Goal: Information Seeking & Learning: Learn about a topic

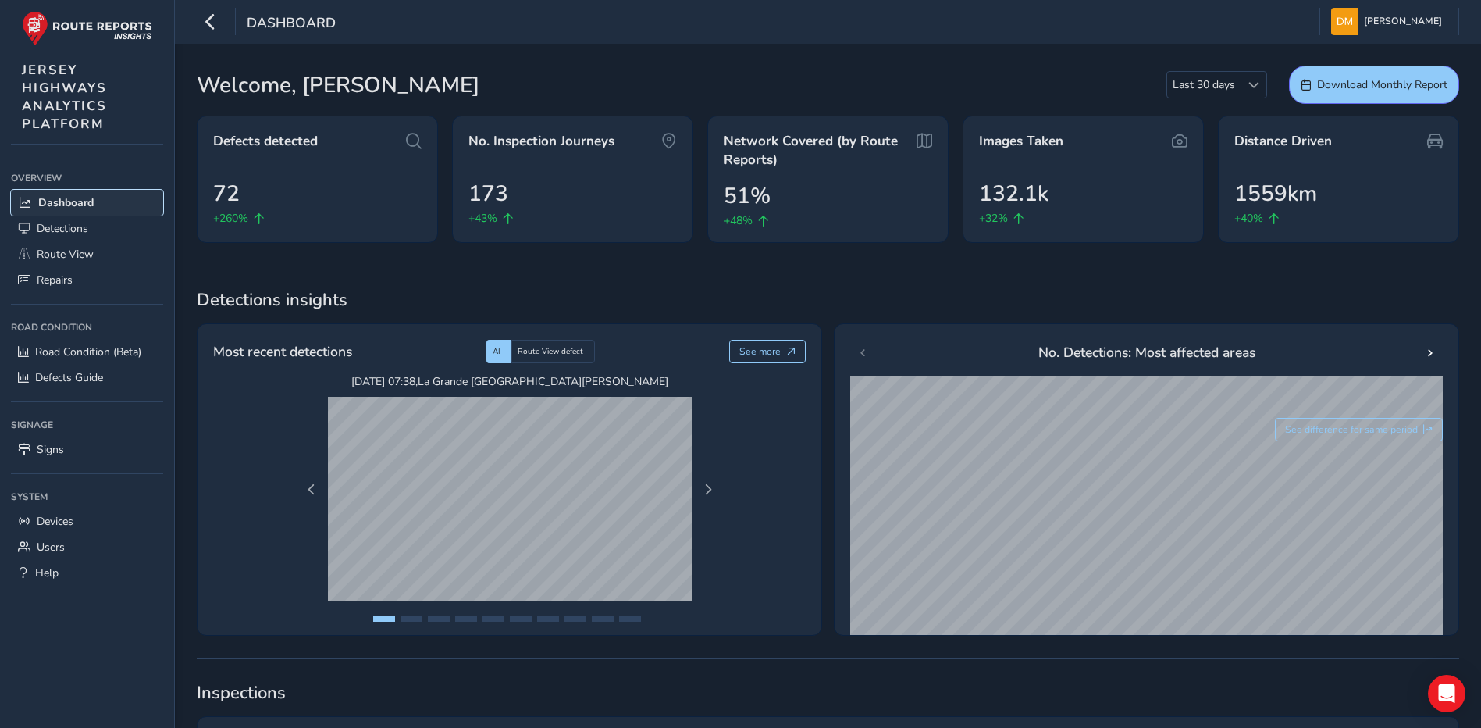
click at [70, 203] on span "Dashboard" at bounding box center [65, 202] width 55 height 15
click at [75, 225] on span "Detections" at bounding box center [63, 228] width 52 height 15
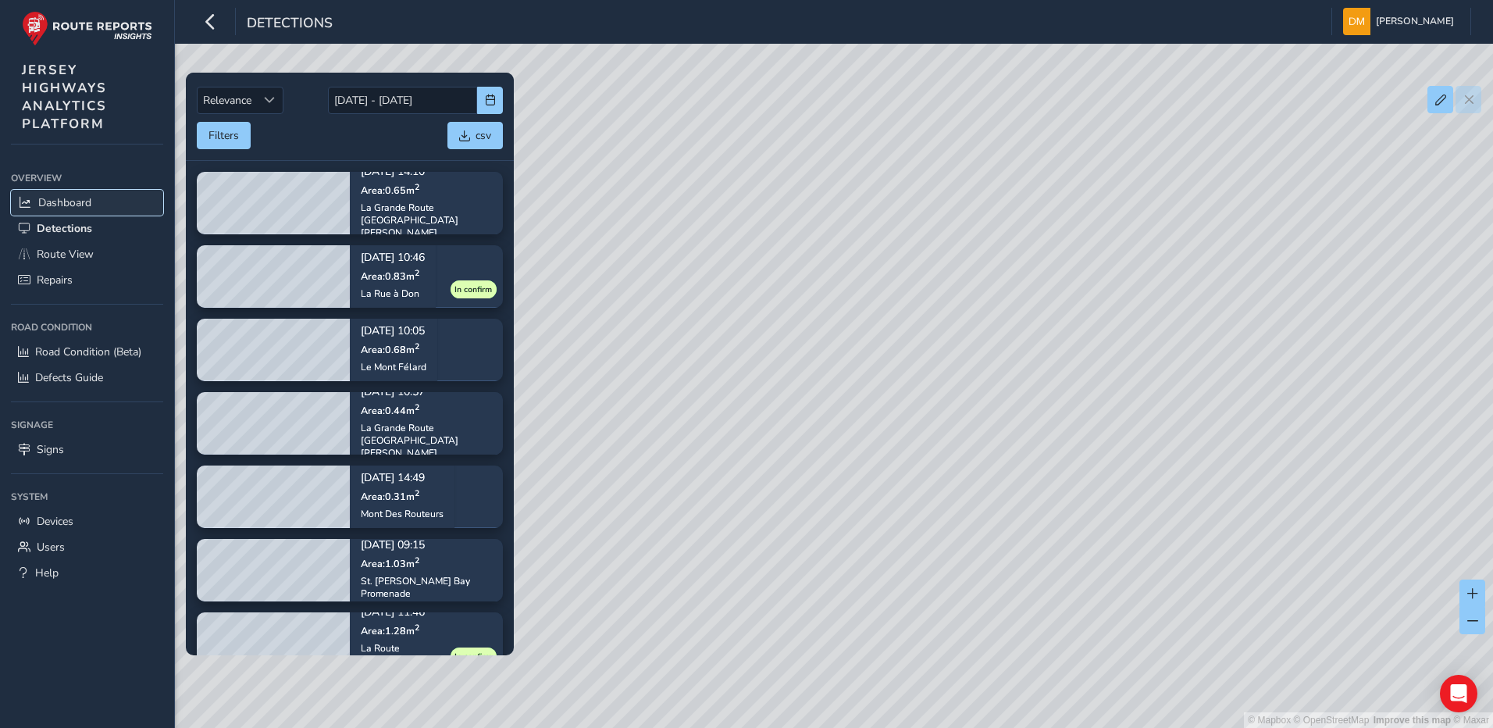
click at [79, 211] on link "Dashboard" at bounding box center [87, 203] width 152 height 26
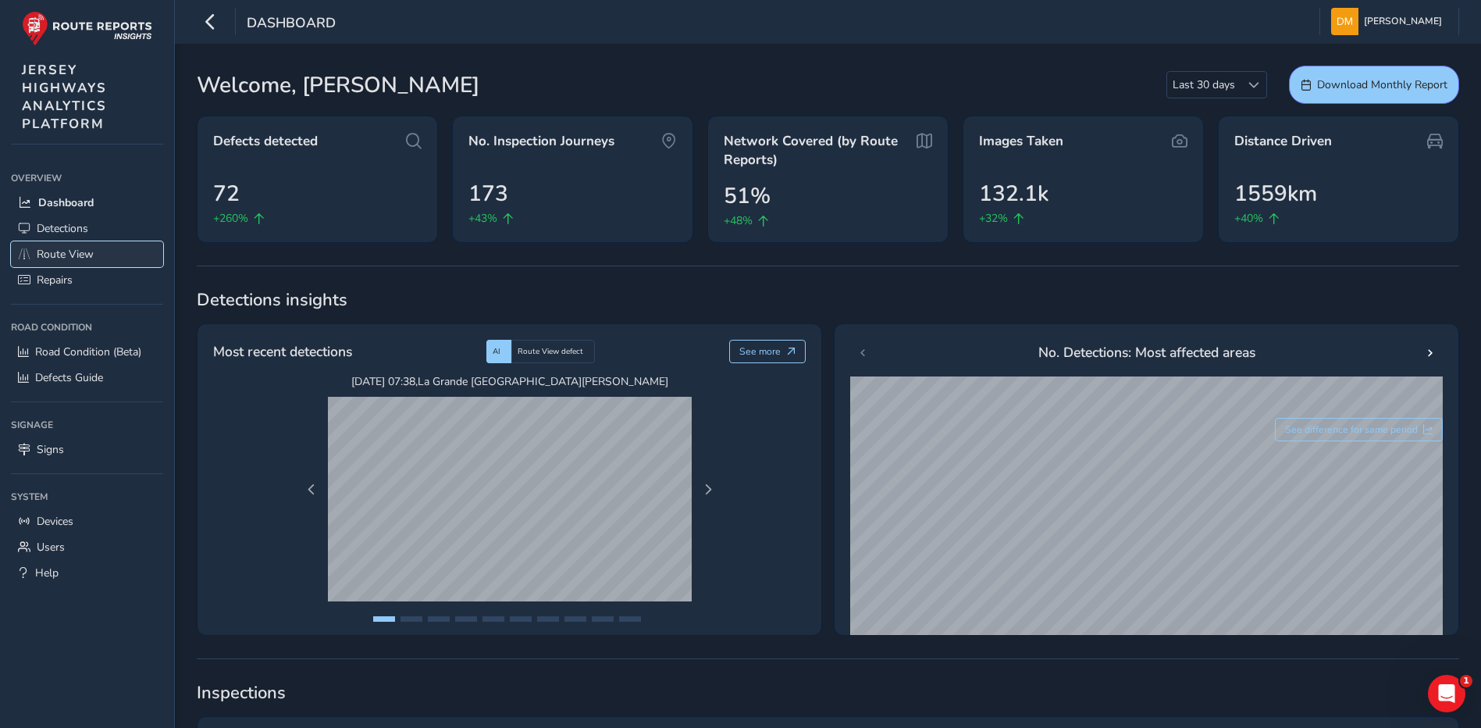
click at [49, 261] on span "Route View" at bounding box center [65, 254] width 57 height 15
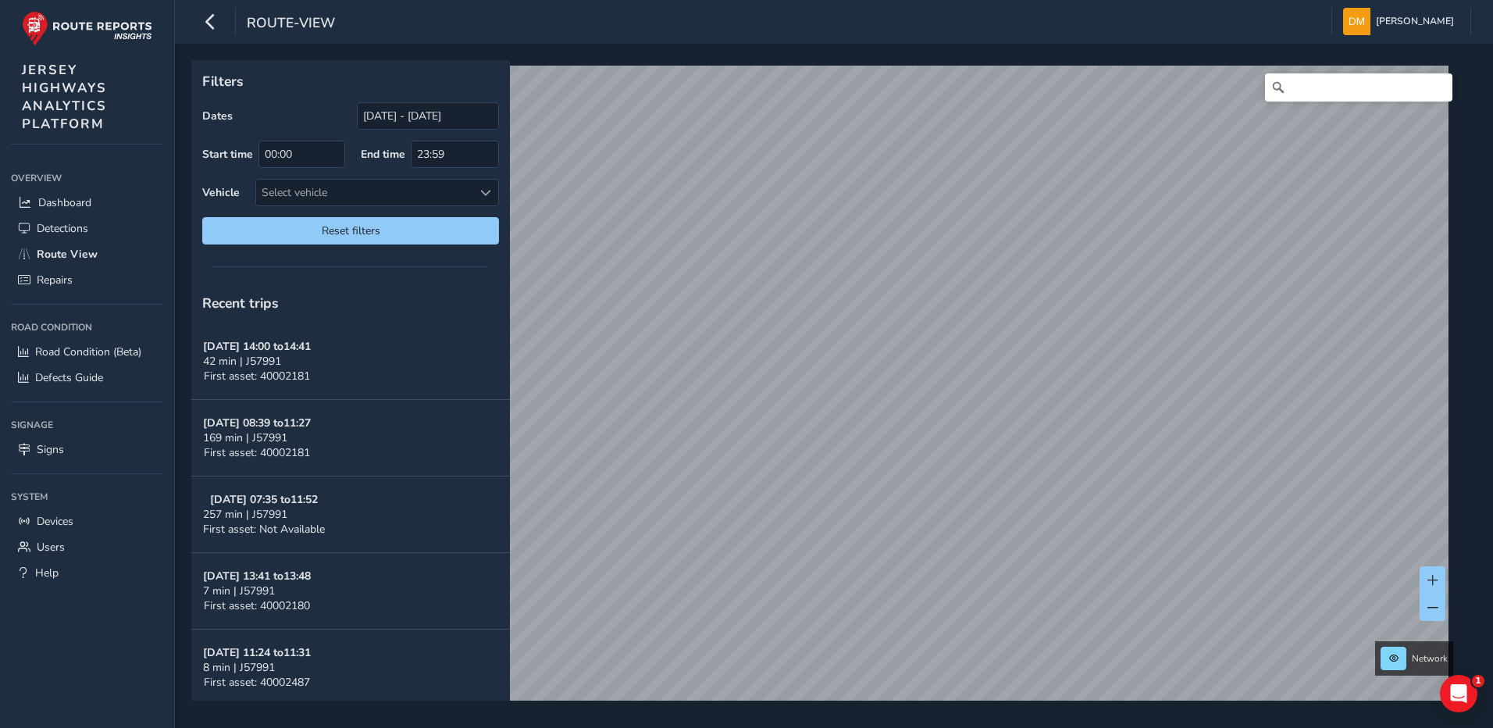
click at [852, 260] on div "Filters Dates [DATE] - [DATE] Start time 00:00 End time 23:59 Vehicle Select ve…" at bounding box center [828, 380] width 1274 height 640
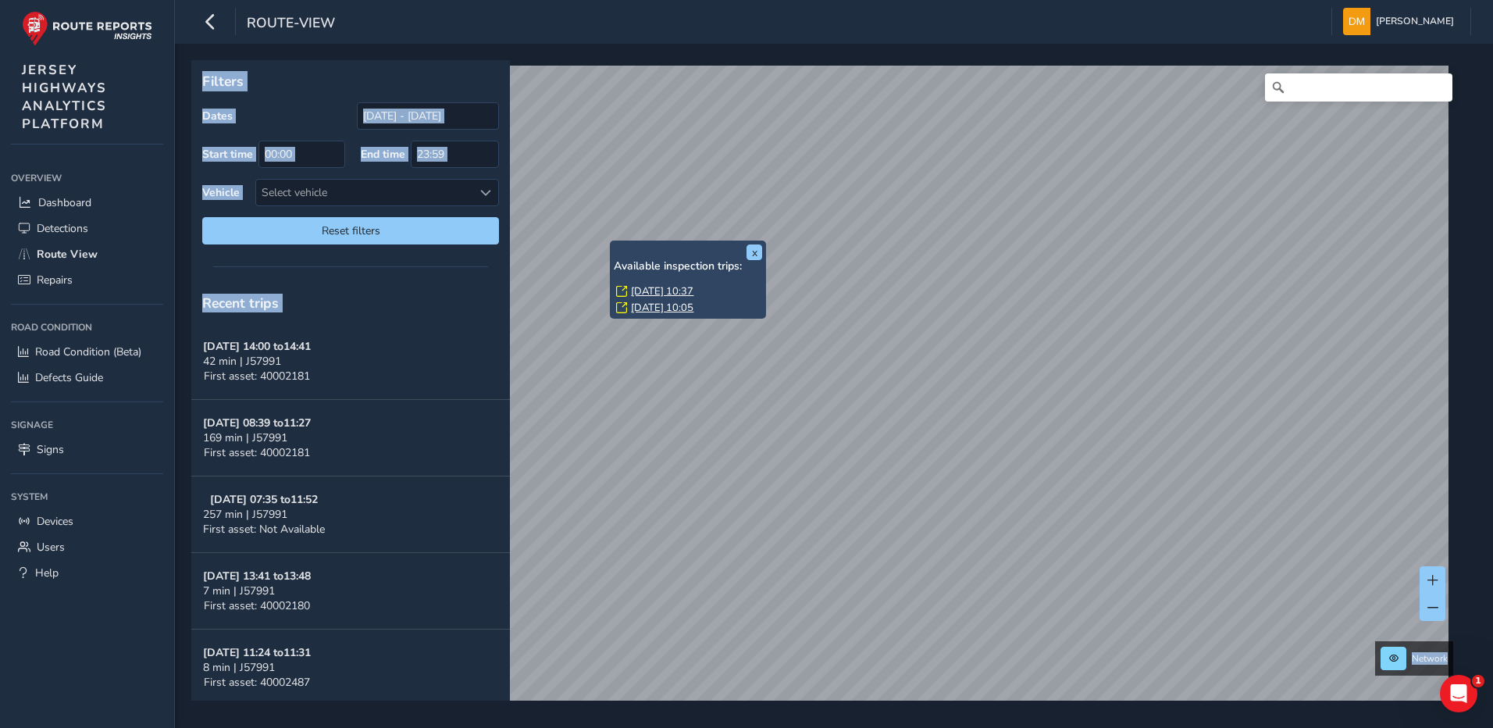
click at [659, 288] on link "[DATE] 10:37" at bounding box center [662, 291] width 62 height 14
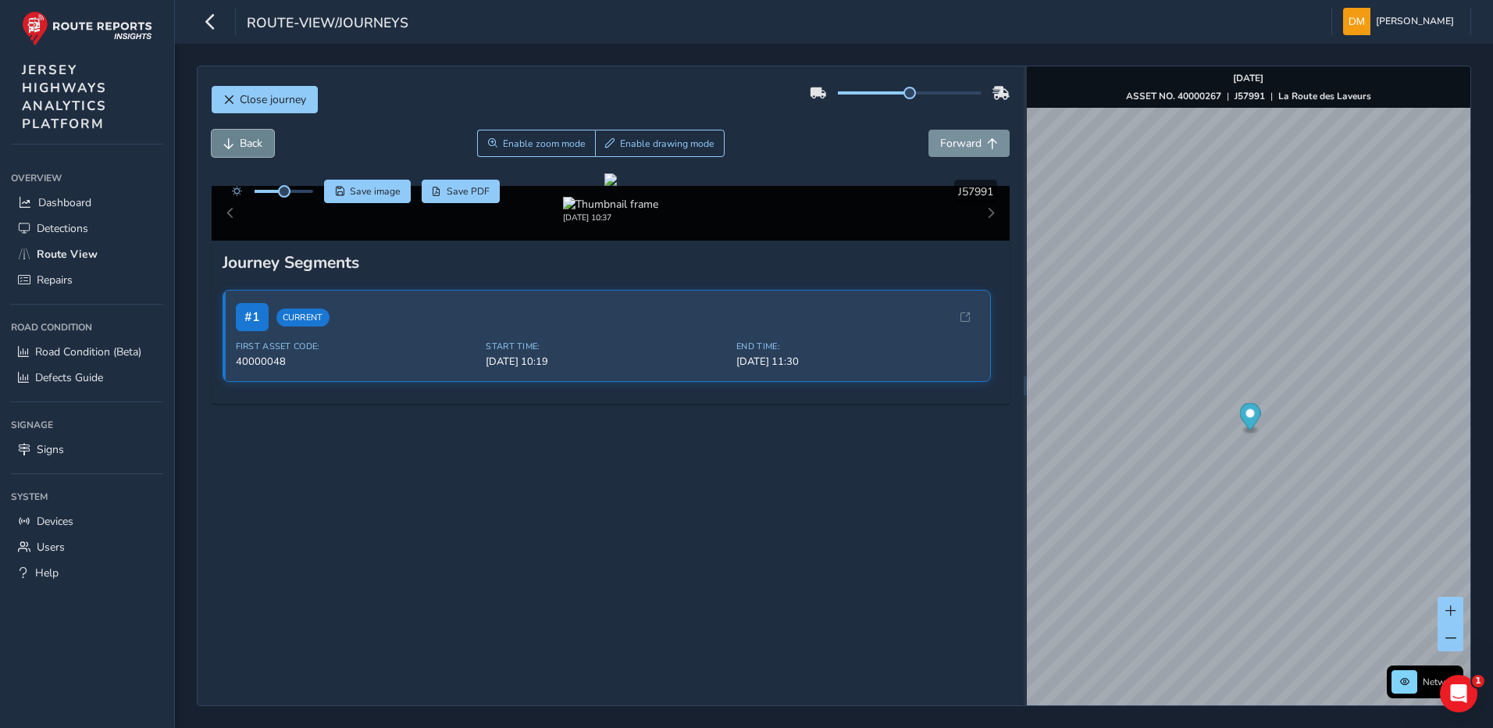
click at [265, 151] on button "Back" at bounding box center [243, 143] width 62 height 27
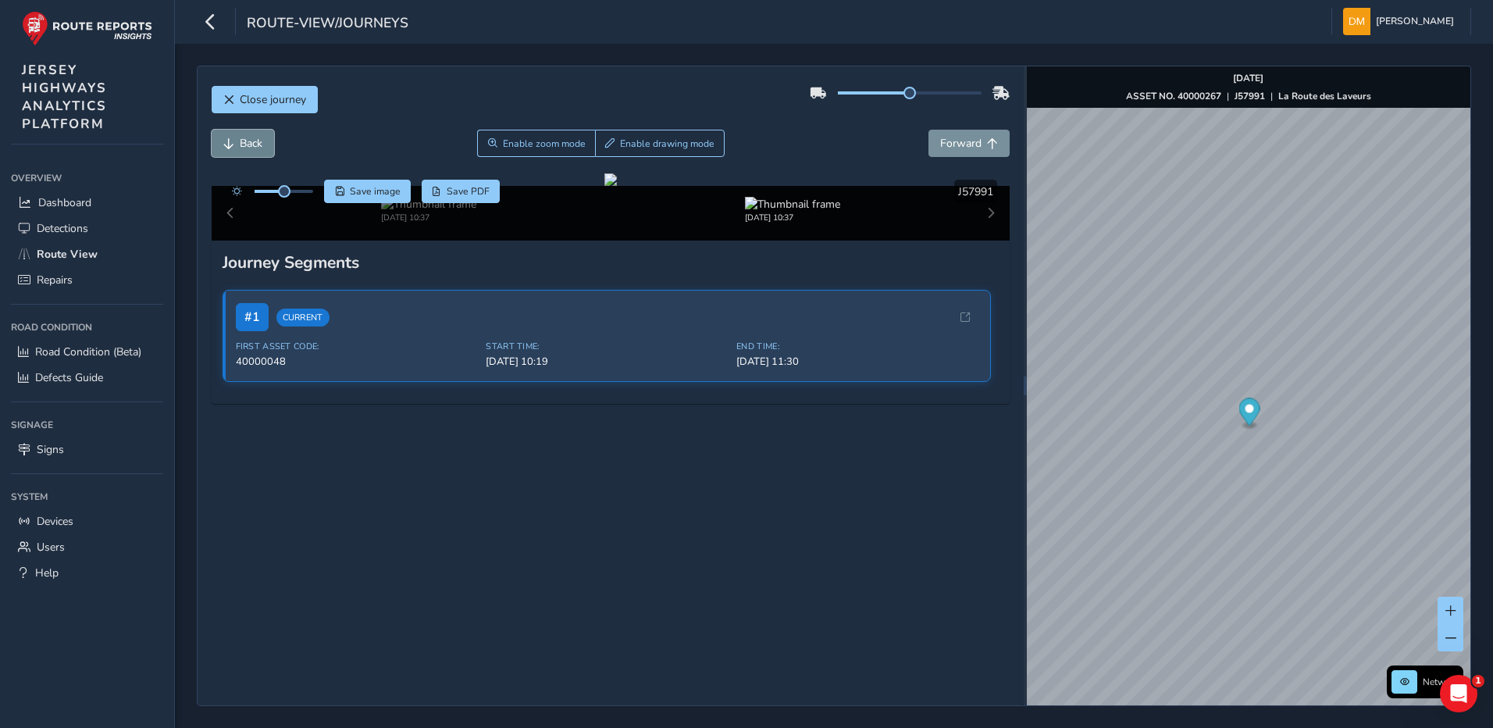
click at [265, 151] on button "Back" at bounding box center [243, 143] width 62 height 27
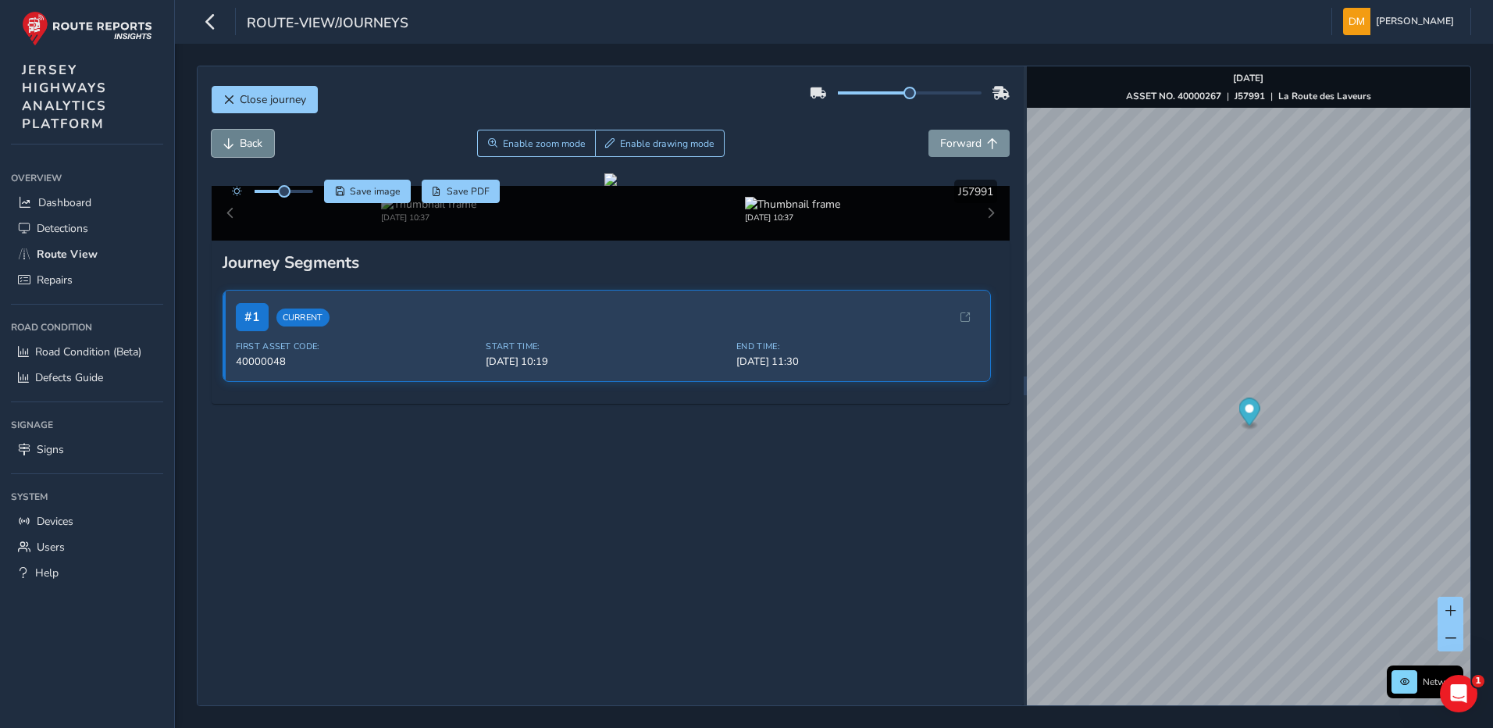
click at [265, 151] on button "Back" at bounding box center [243, 143] width 62 height 27
click at [972, 146] on button "Forward" at bounding box center [968, 143] width 81 height 27
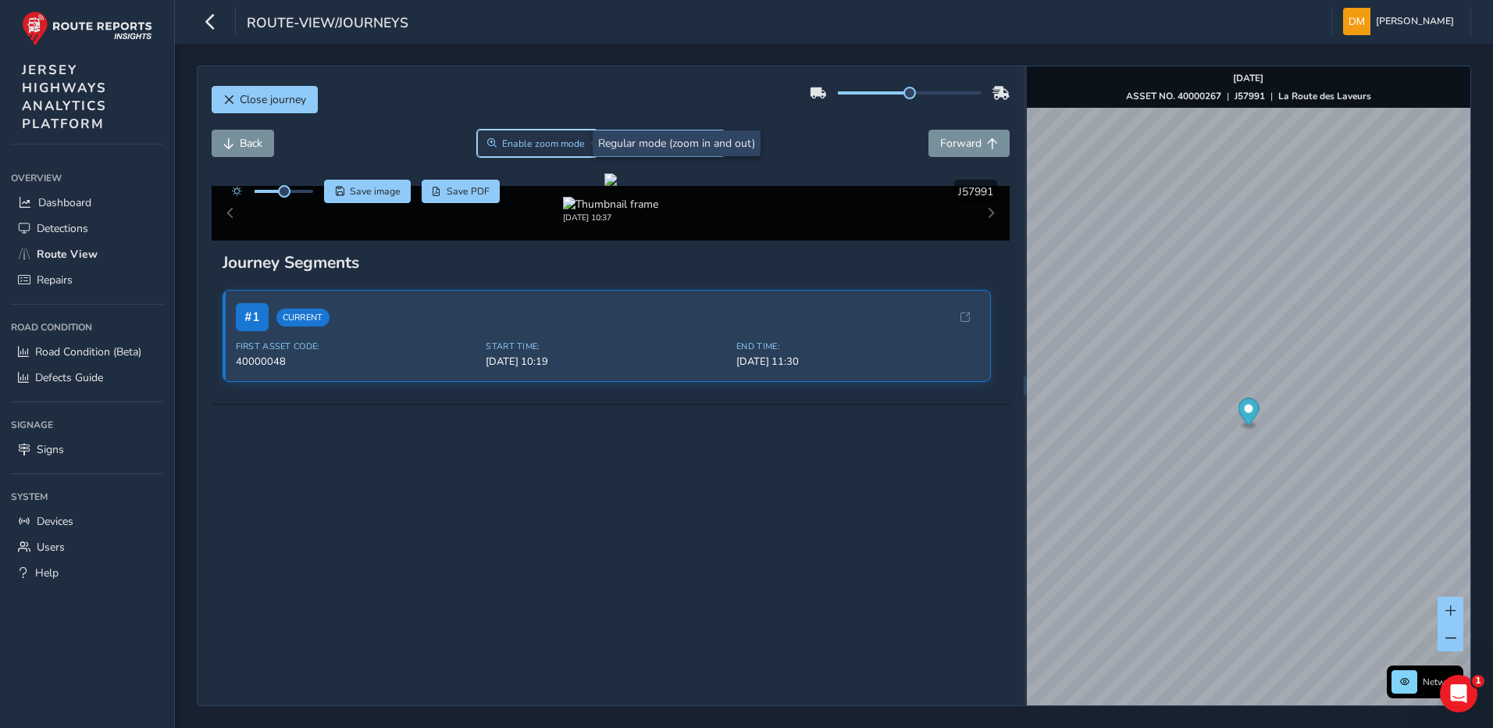
click at [526, 142] on span "Enable zoom mode" at bounding box center [543, 143] width 83 height 12
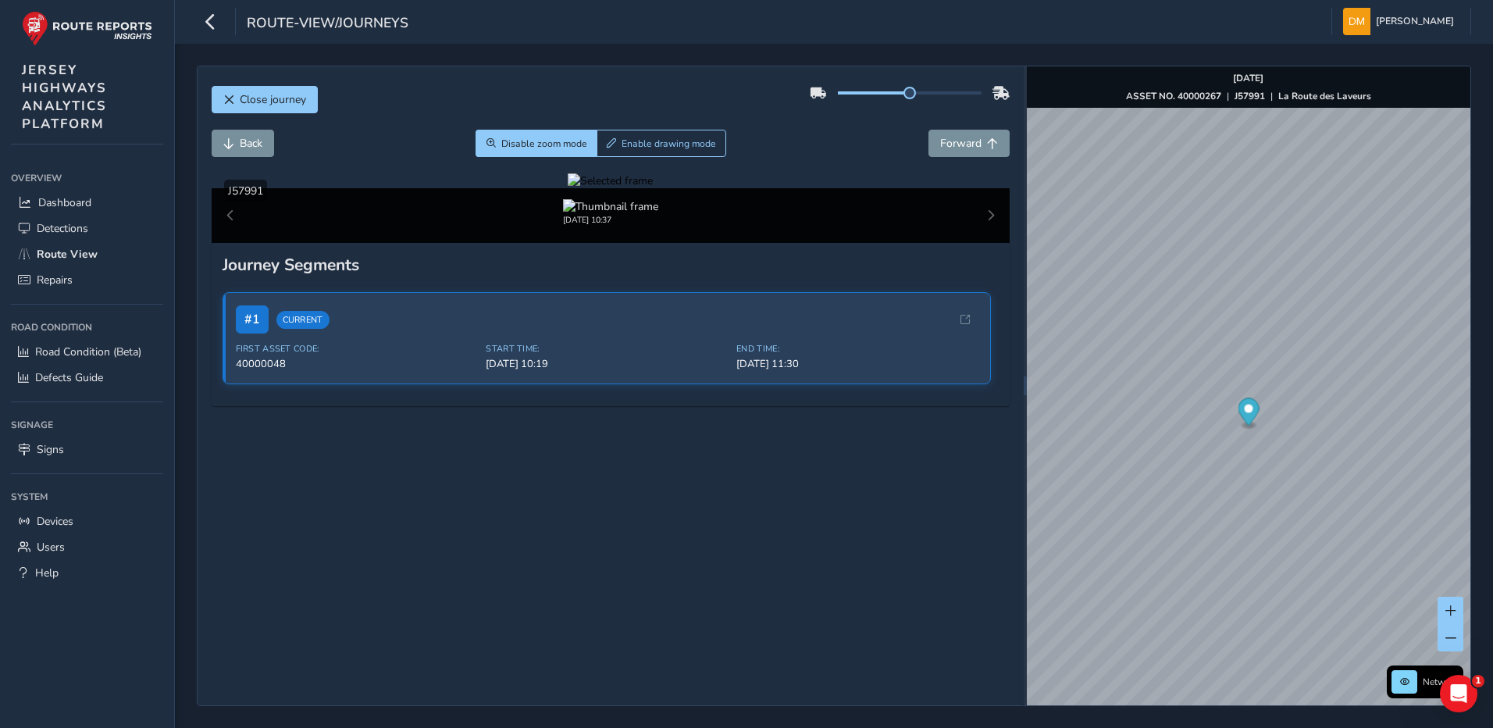
click at [605, 188] on div at bounding box center [610, 180] width 85 height 15
click at [670, 429] on img at bounding box center [839, 329] width 2248 height 1265
click at [951, 151] on button "Forward" at bounding box center [968, 143] width 81 height 27
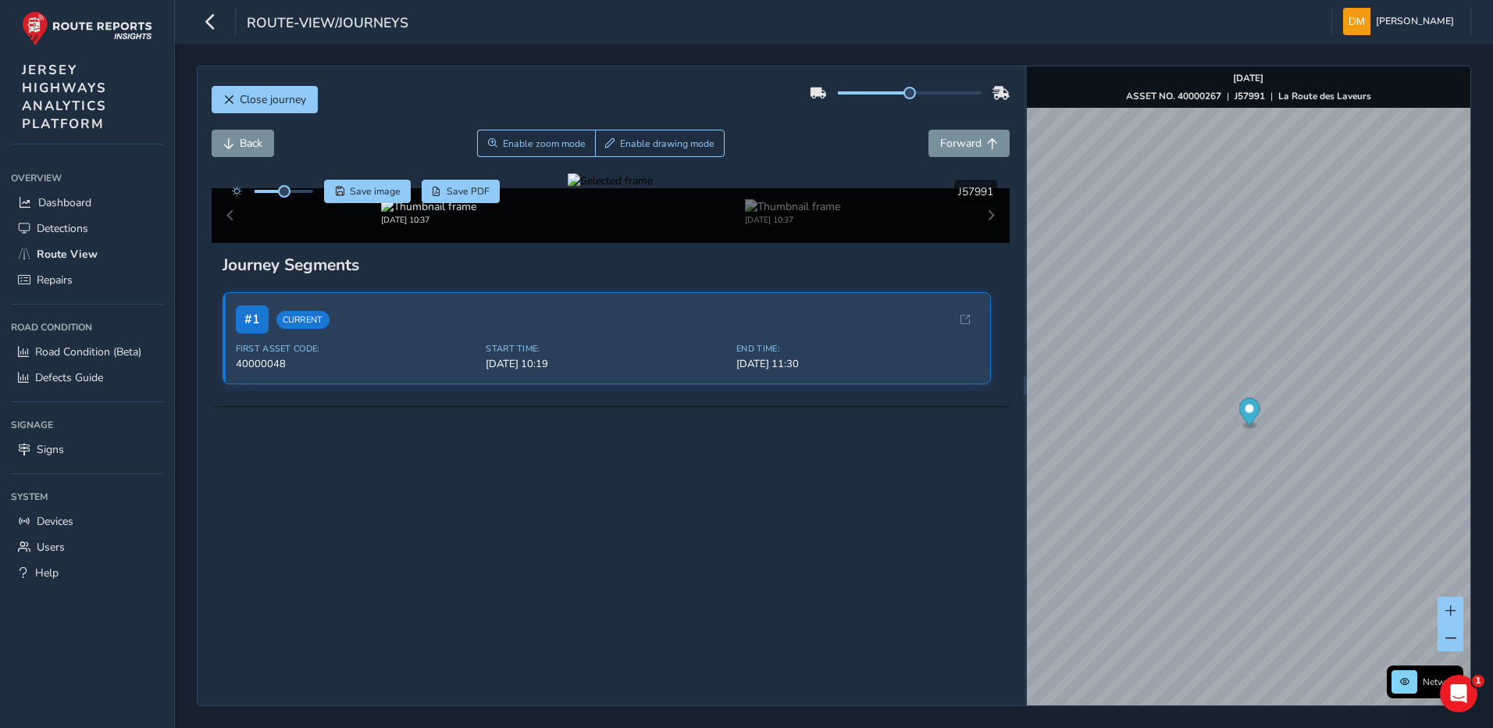
click at [568, 188] on div at bounding box center [610, 180] width 85 height 15
click at [251, 154] on button "Back" at bounding box center [243, 143] width 62 height 27
click at [593, 188] on div at bounding box center [610, 180] width 85 height 15
click at [953, 151] on button "Forward" at bounding box center [968, 143] width 81 height 27
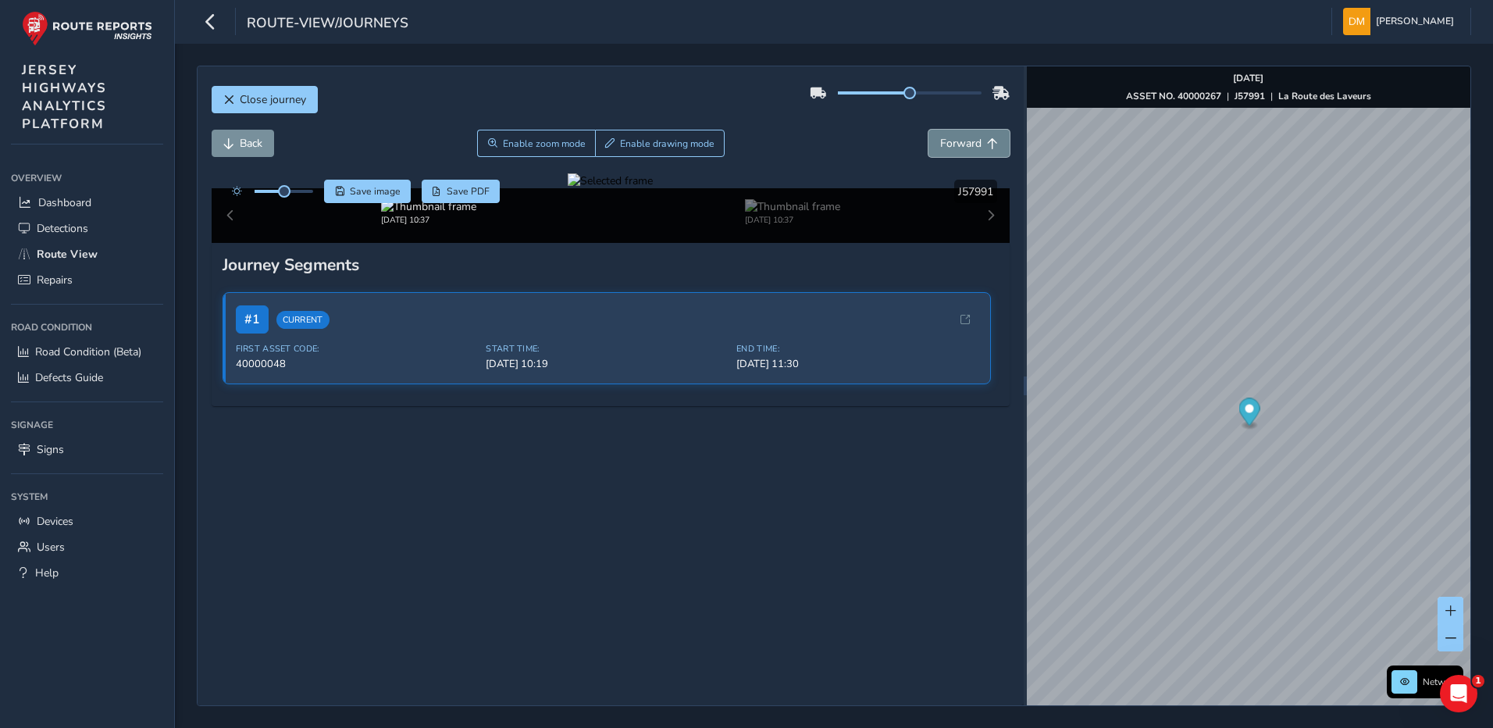
click at [953, 151] on button "Forward" at bounding box center [968, 143] width 81 height 27
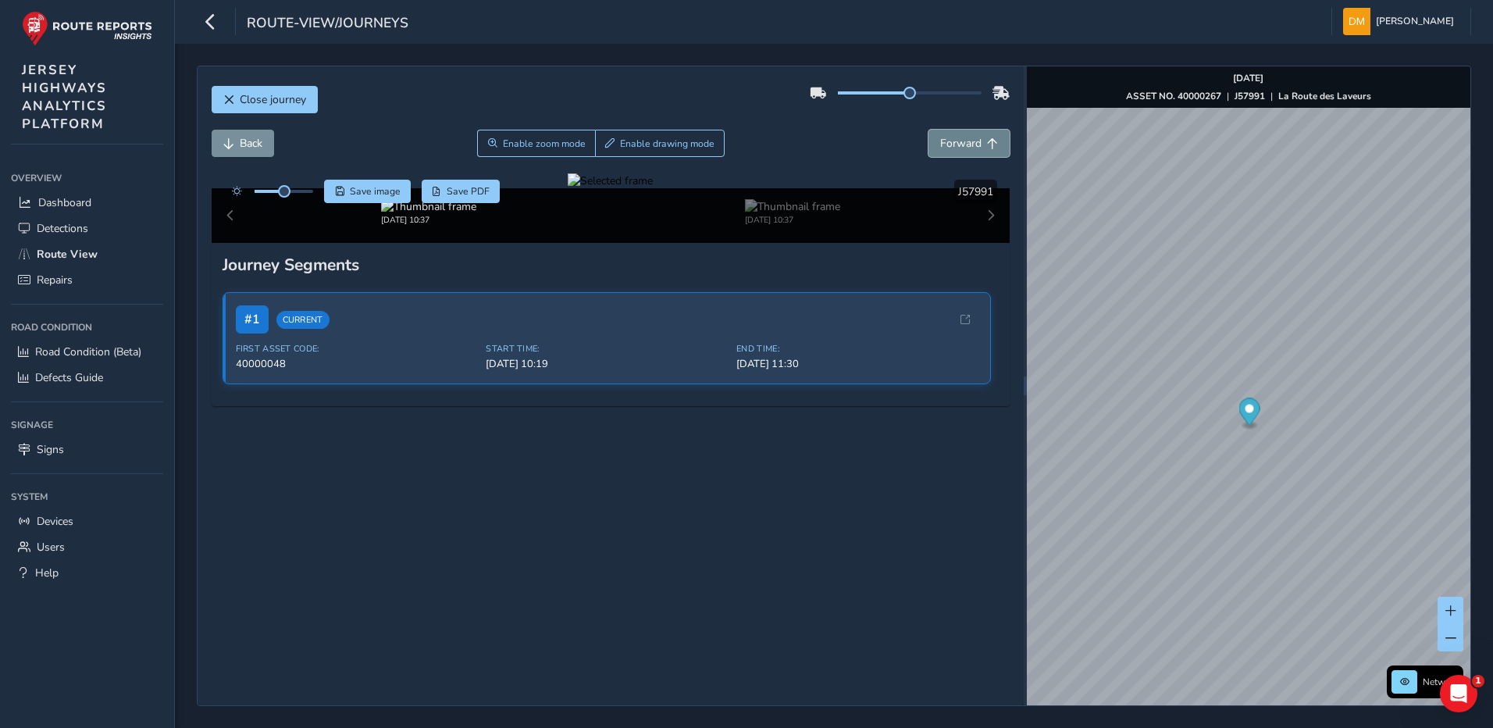
click at [953, 151] on button "Forward" at bounding box center [968, 143] width 81 height 27
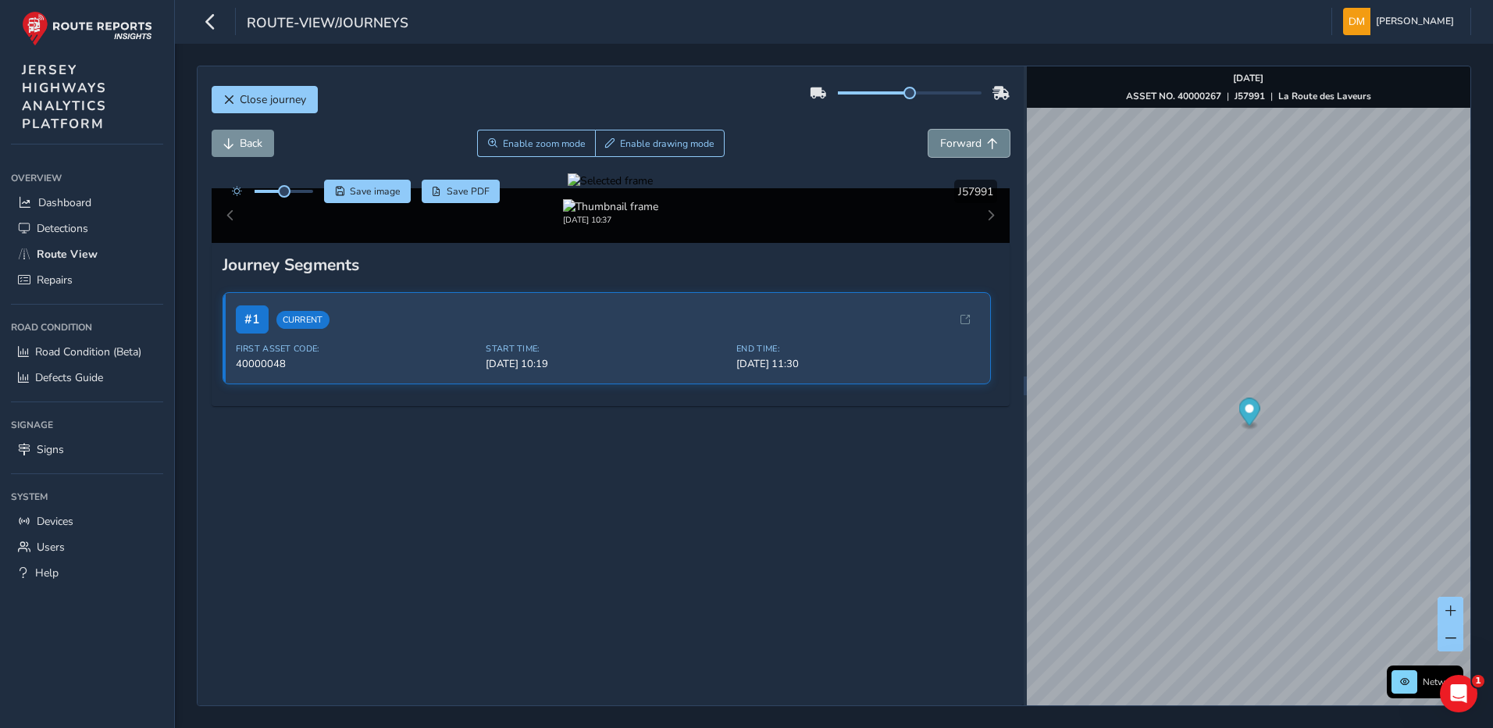
click at [953, 151] on button "Forward" at bounding box center [968, 143] width 81 height 27
click at [227, 86] on button "Close journey" at bounding box center [265, 99] width 106 height 27
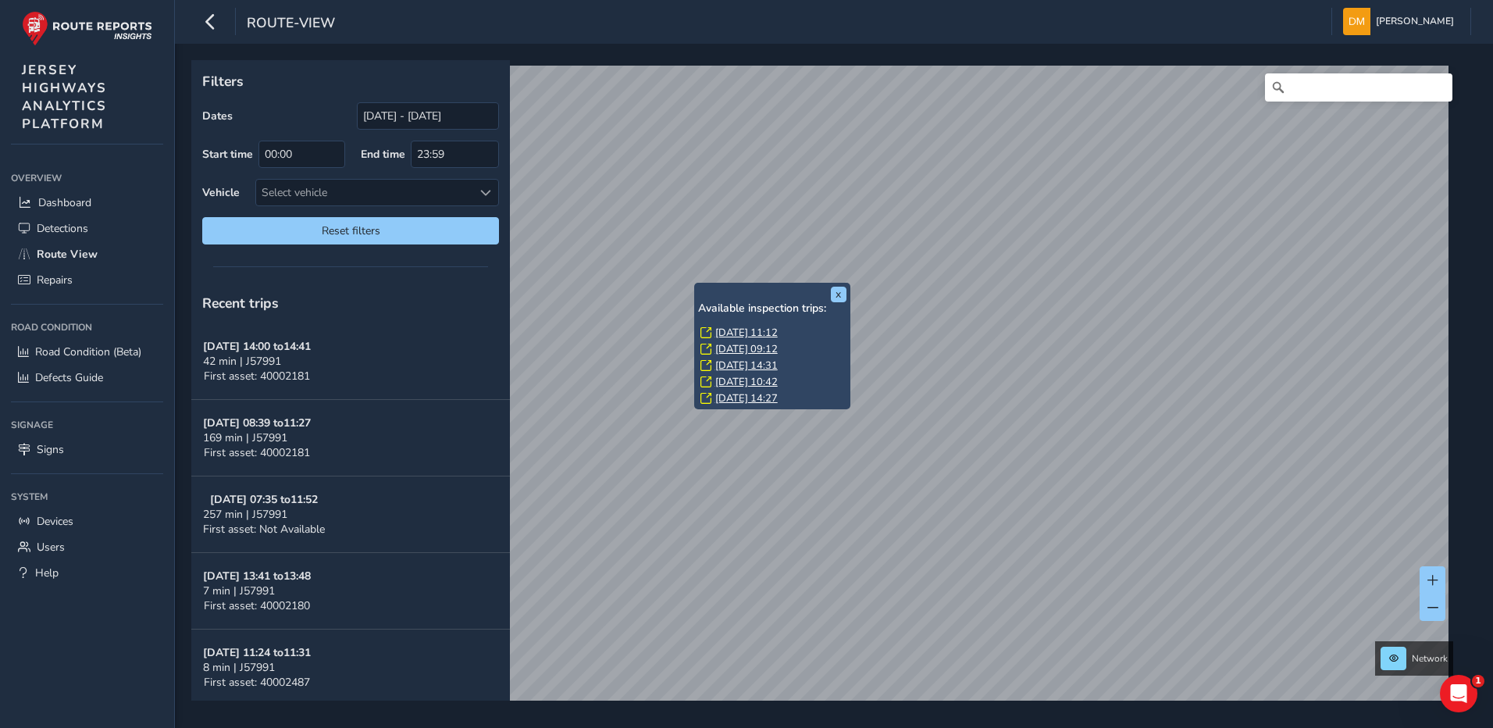
click at [735, 327] on link "[DATE] 11:12" at bounding box center [746, 333] width 62 height 14
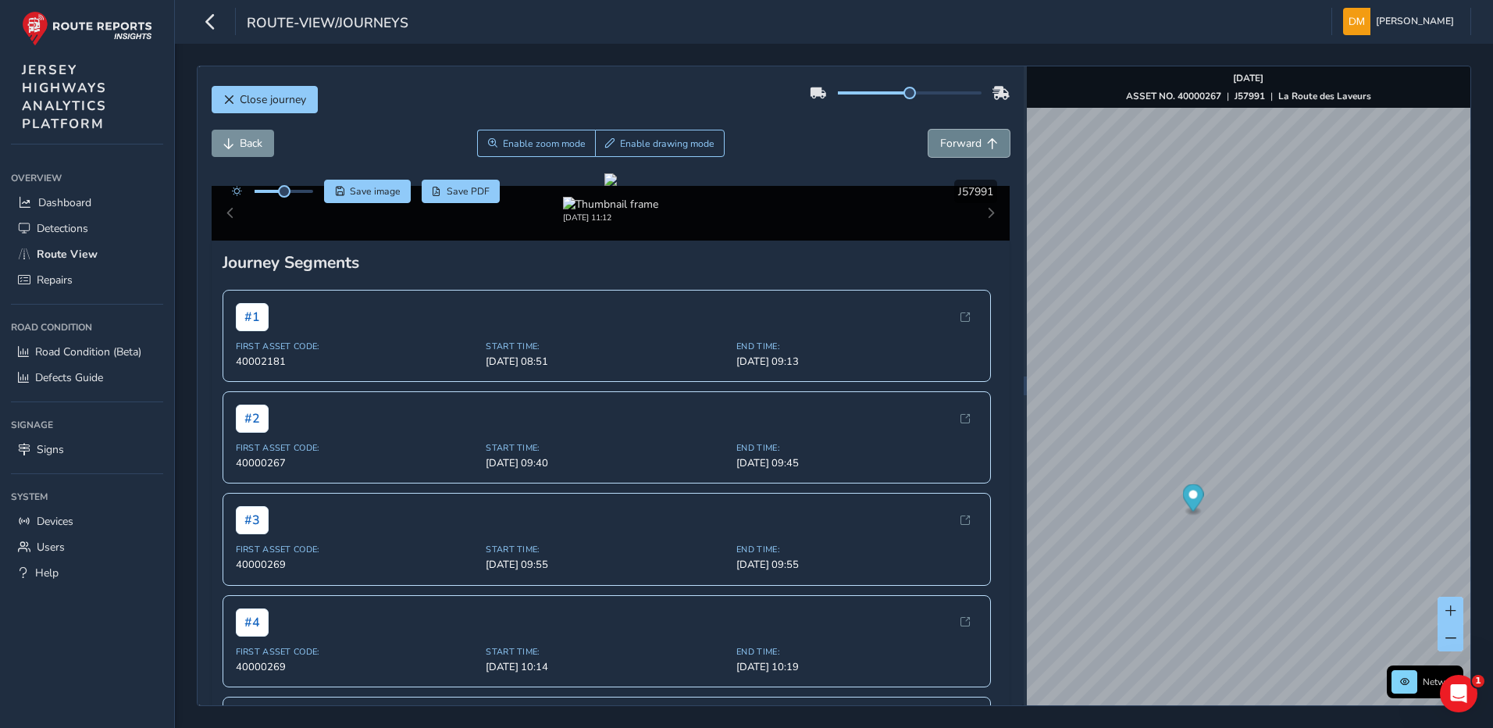
click at [952, 150] on span "Forward" at bounding box center [960, 143] width 41 height 15
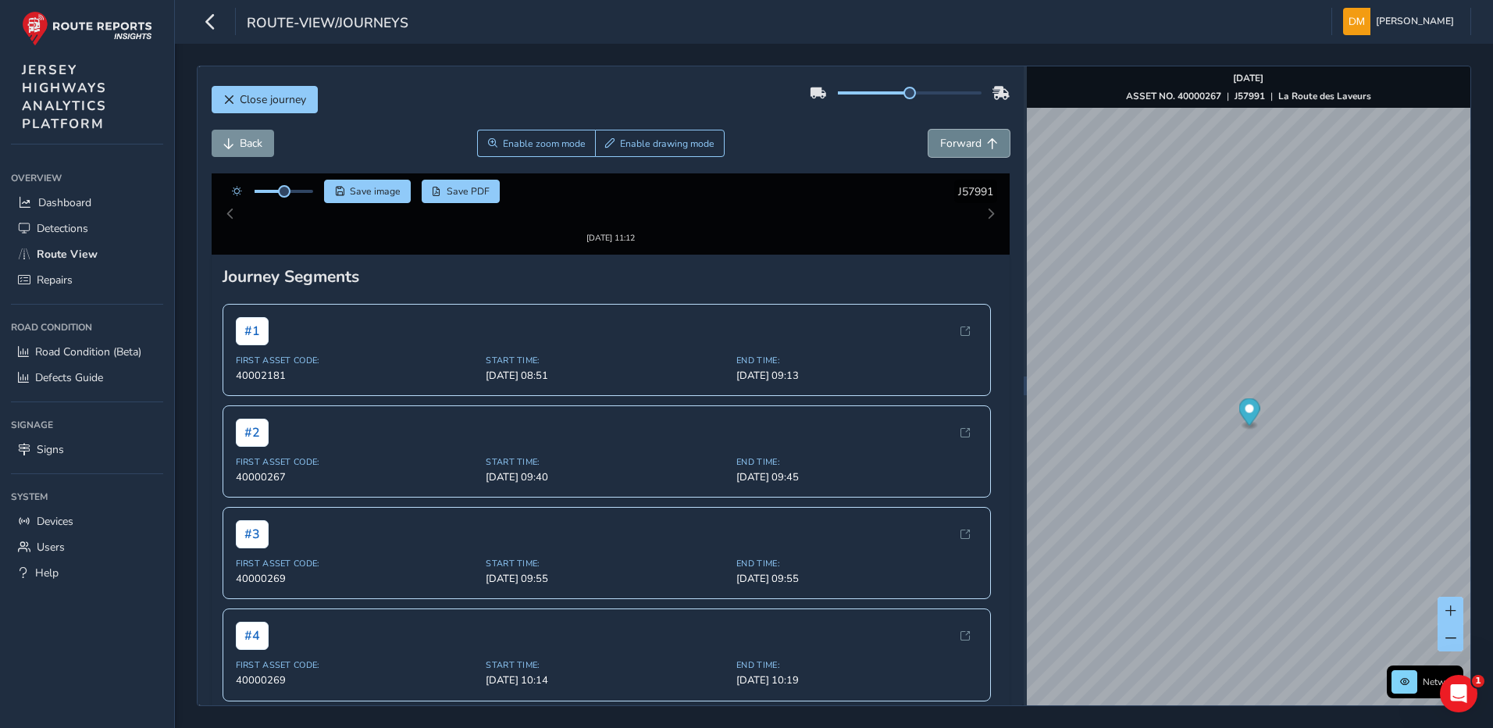
click at [952, 150] on span "Forward" at bounding box center [960, 143] width 41 height 15
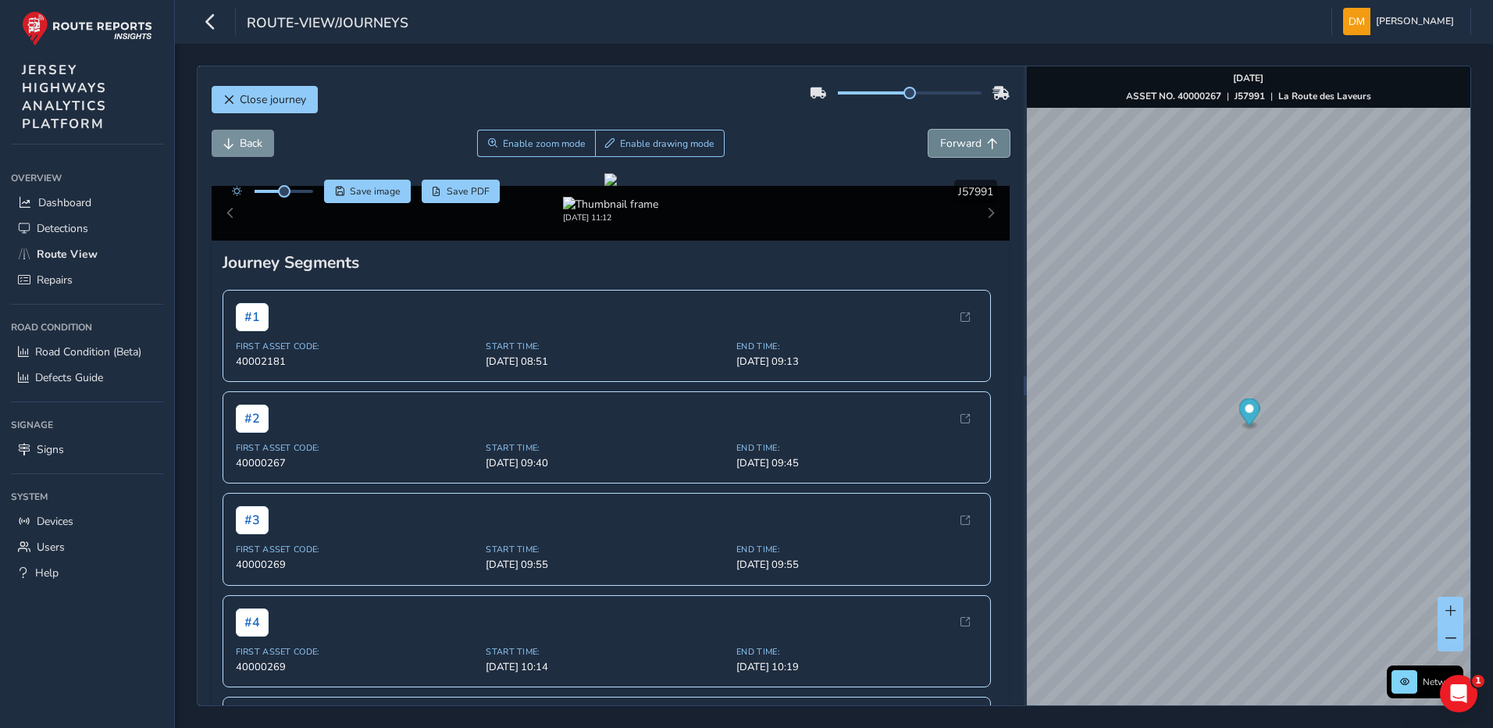
click at [952, 150] on span "Forward" at bounding box center [960, 143] width 41 height 15
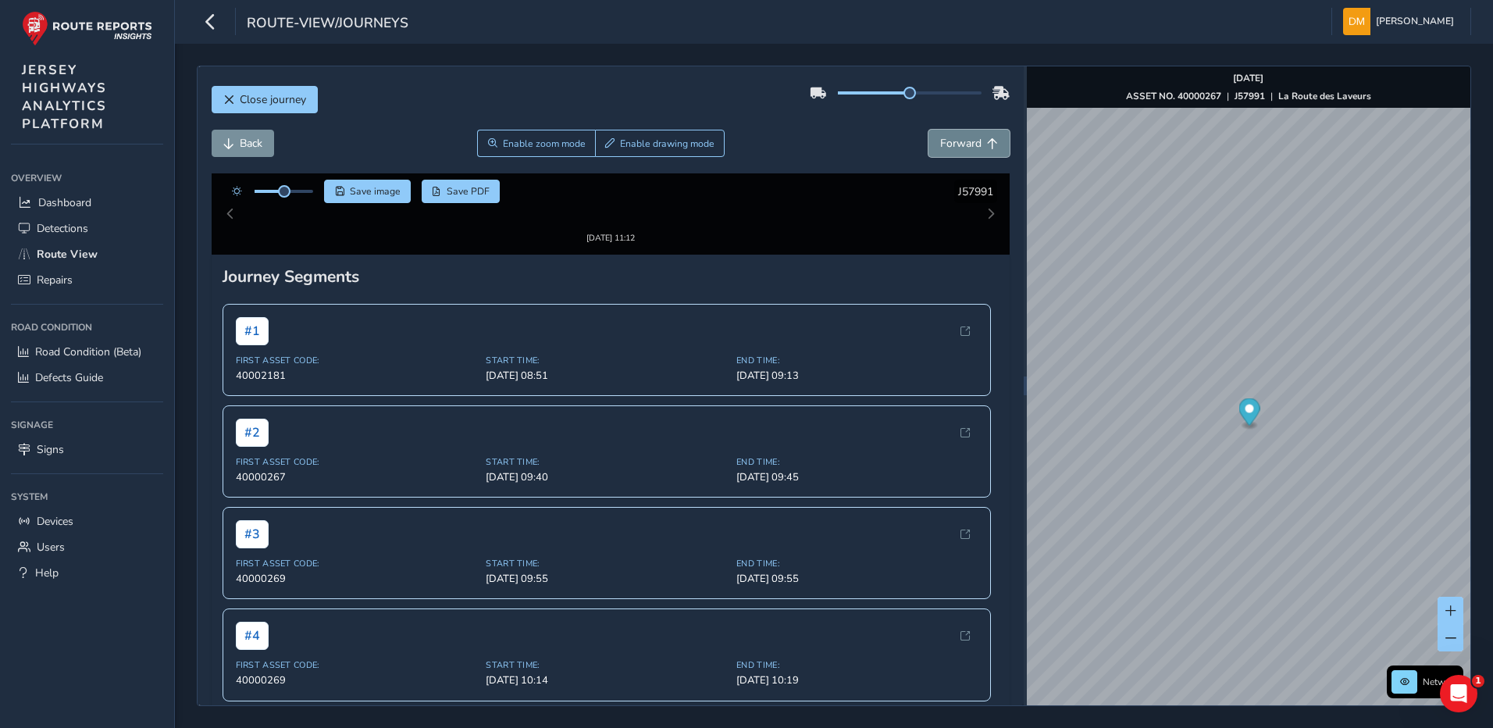
click at [952, 150] on span "Forward" at bounding box center [960, 143] width 41 height 15
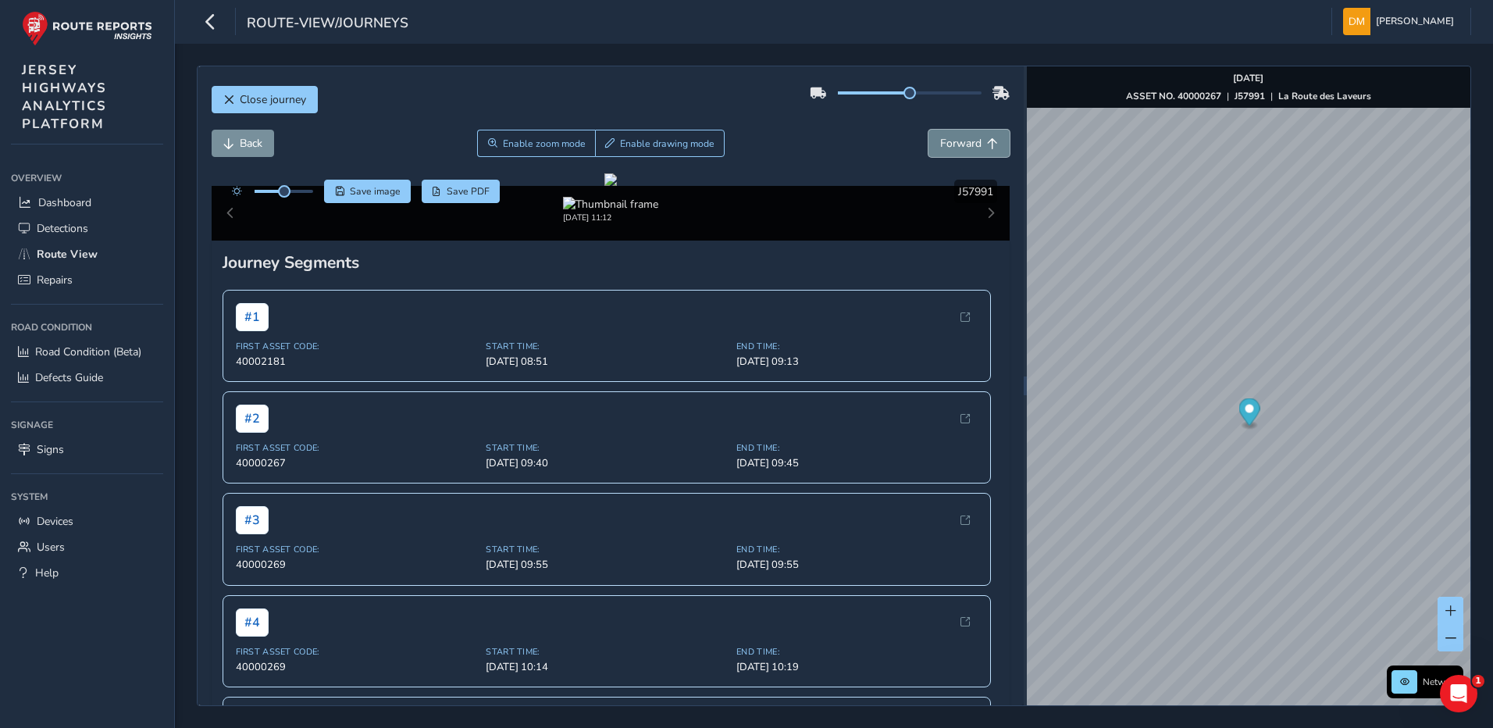
click at [952, 150] on span "Forward" at bounding box center [960, 143] width 41 height 15
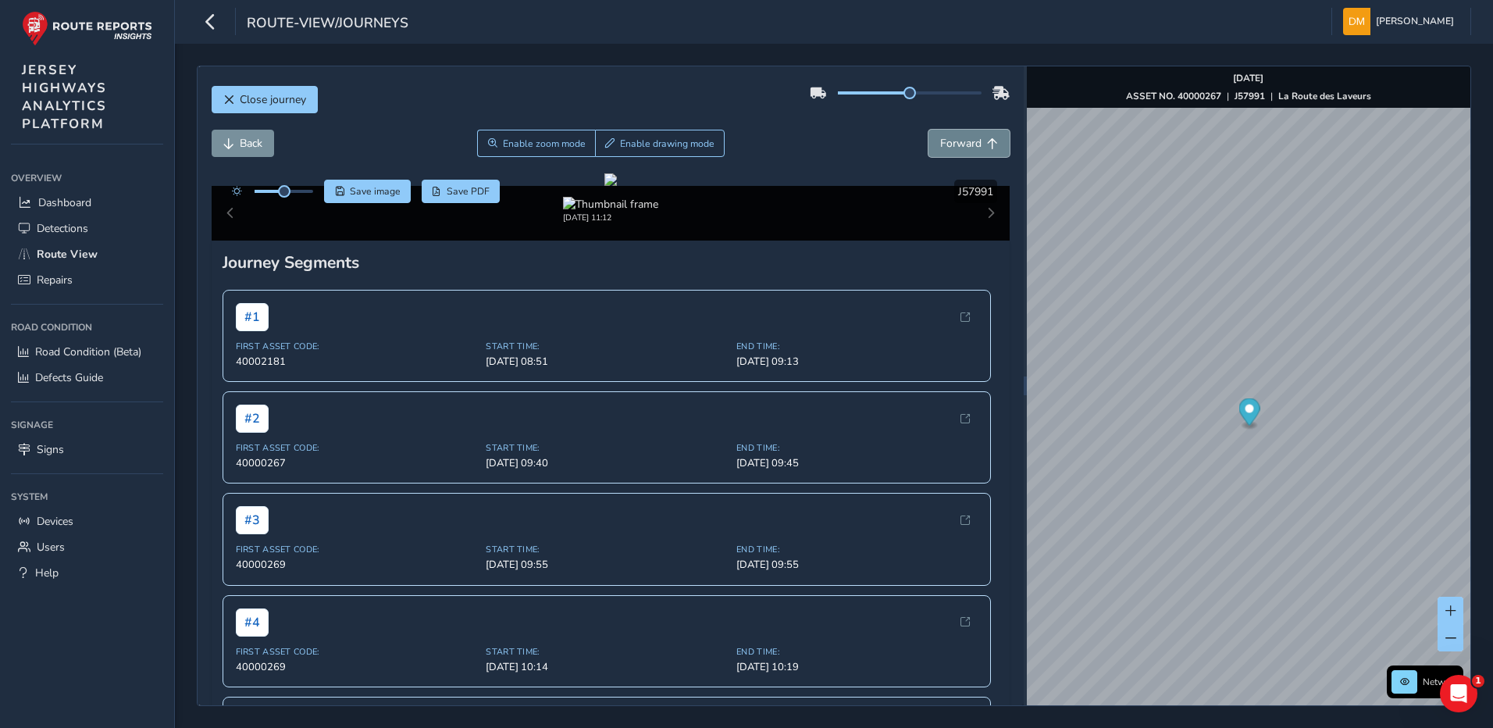
click at [952, 150] on span "Forward" at bounding box center [960, 143] width 41 height 15
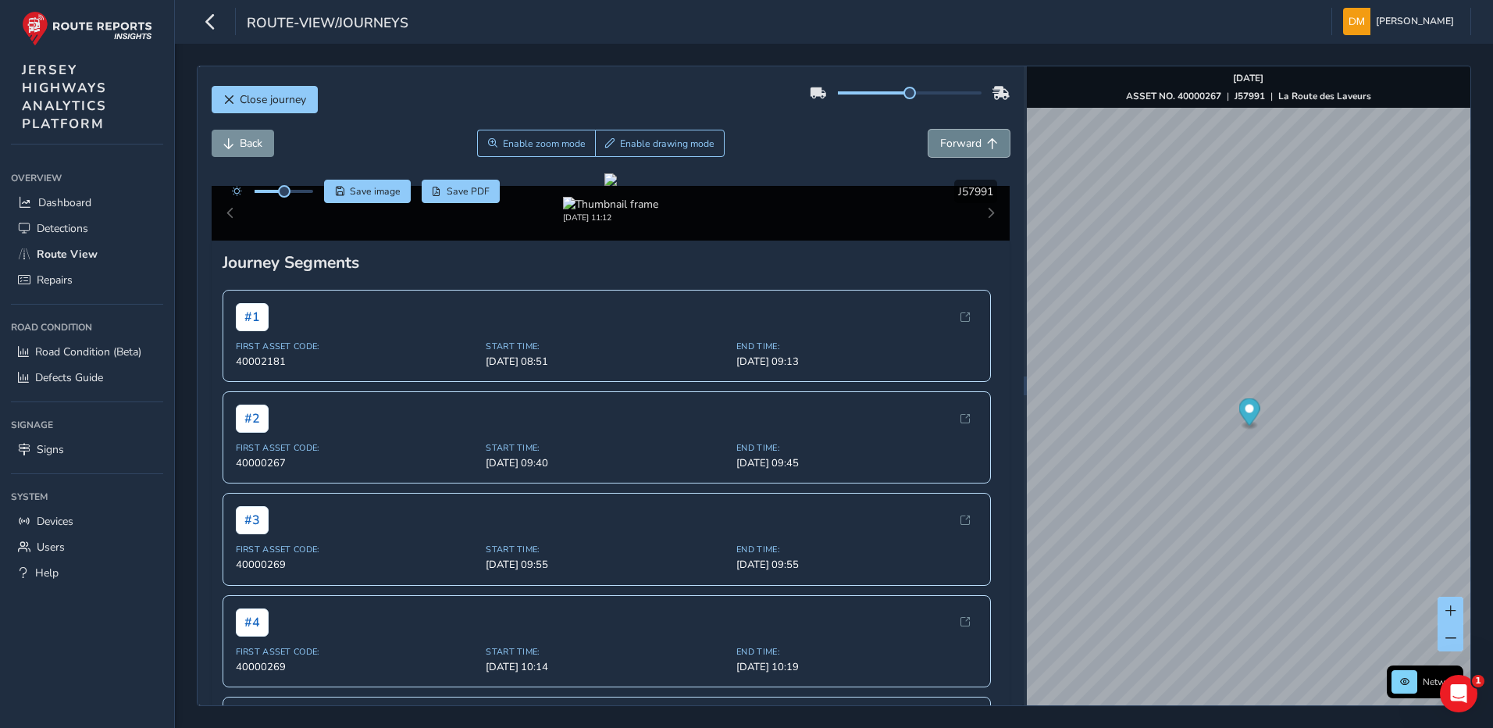
click at [952, 150] on span "Forward" at bounding box center [960, 143] width 41 height 15
click at [269, 139] on button "Back" at bounding box center [243, 143] width 62 height 27
click at [264, 138] on button "Back" at bounding box center [243, 143] width 62 height 27
click at [258, 138] on span "Back" at bounding box center [251, 143] width 23 height 15
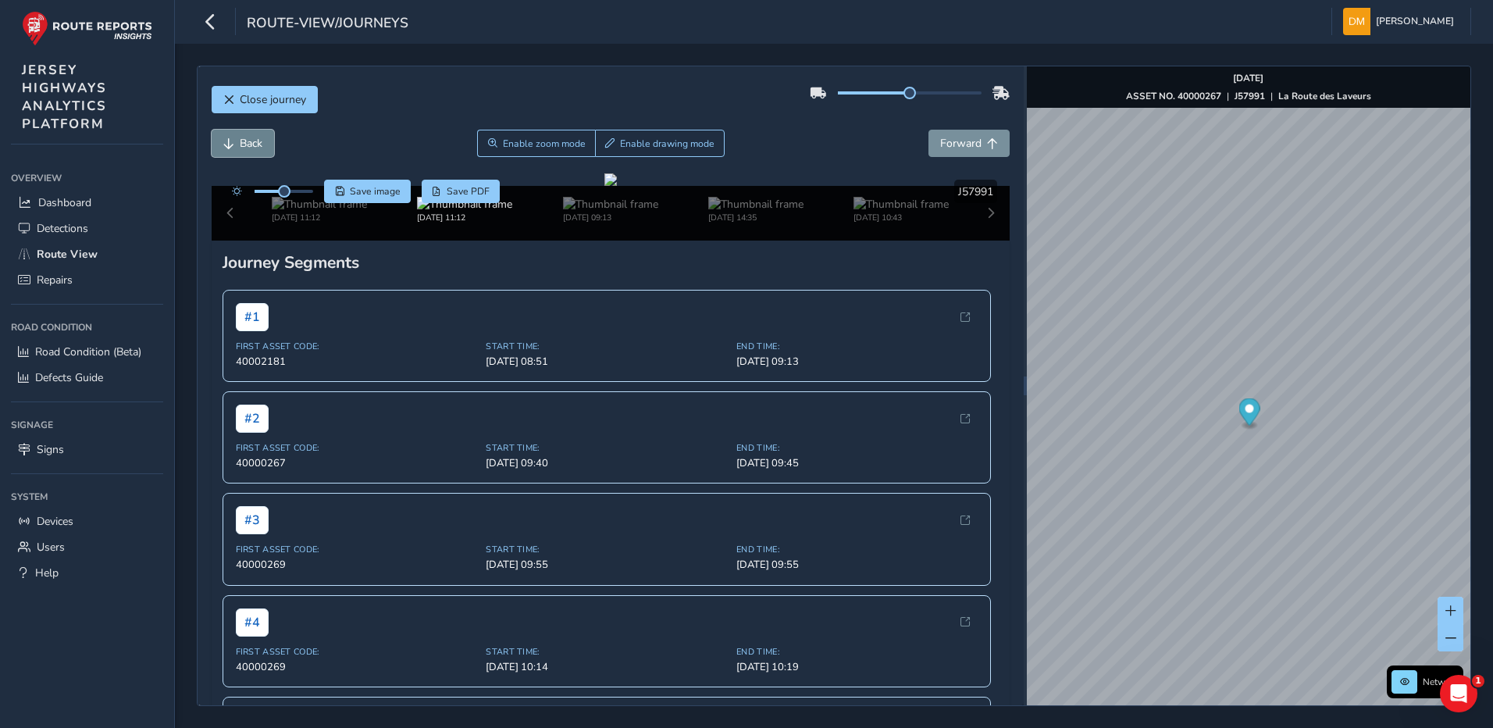
click at [258, 138] on span "Back" at bounding box center [251, 143] width 23 height 15
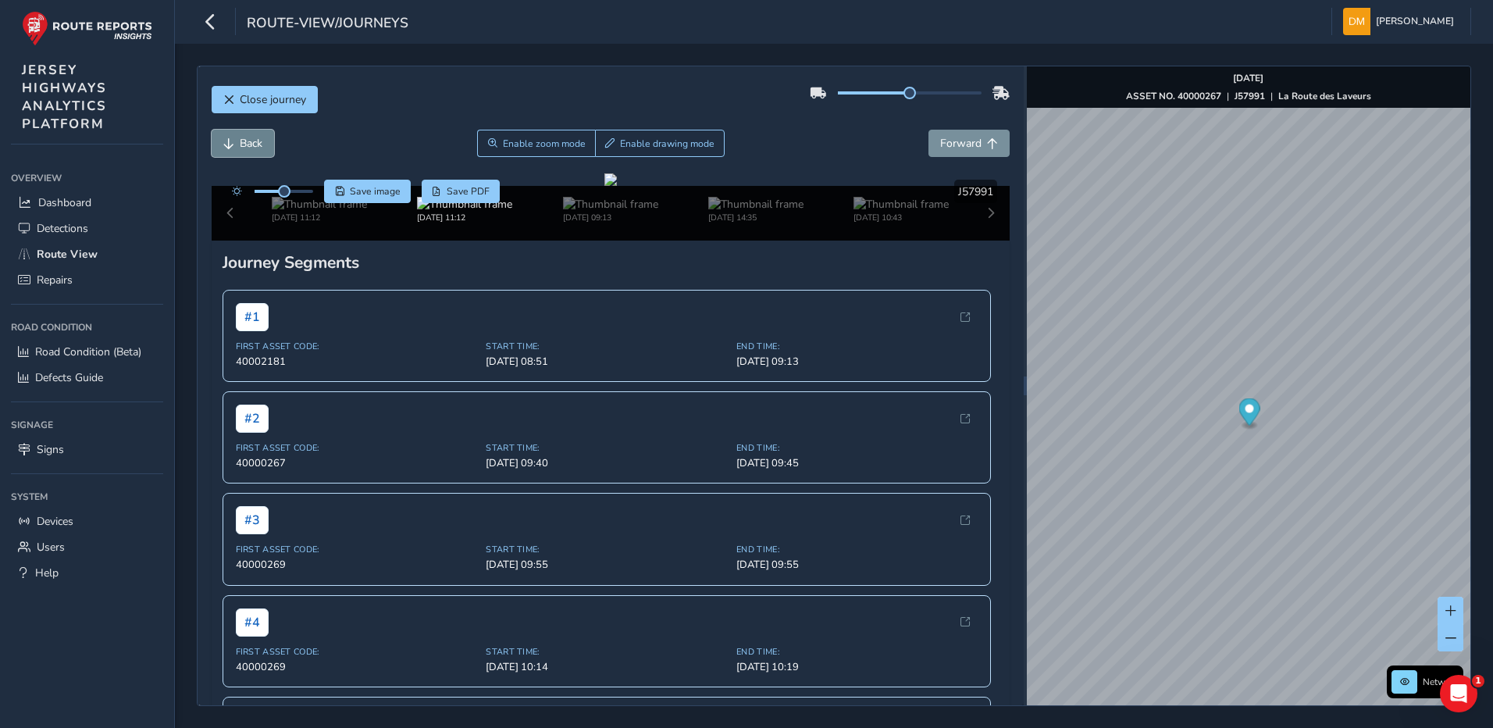
click at [258, 138] on span "Back" at bounding box center [251, 143] width 23 height 15
click at [940, 137] on span "Forward" at bounding box center [960, 143] width 41 height 15
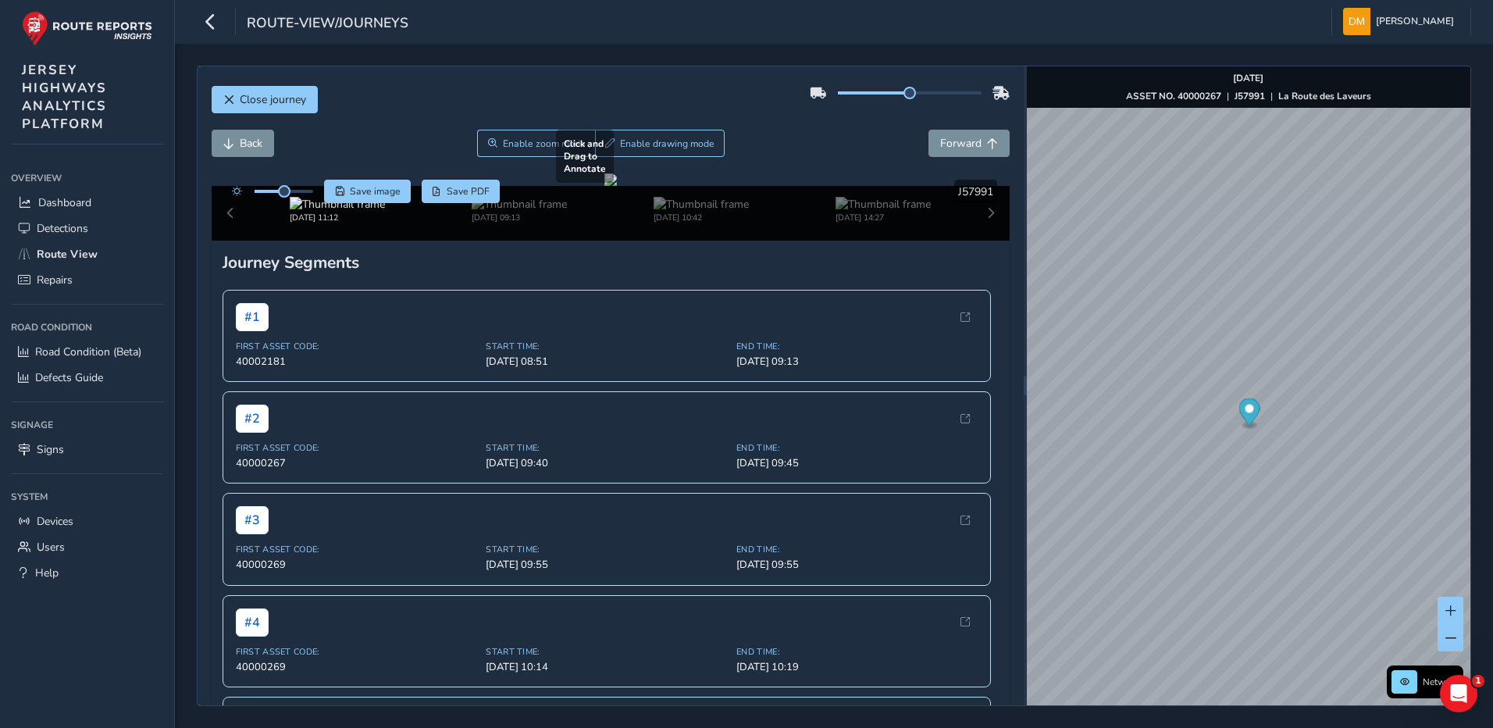
click at [617, 186] on div at bounding box center [610, 179] width 12 height 12
click at [956, 146] on span "Forward" at bounding box center [960, 143] width 41 height 15
click at [952, 144] on span "Forward" at bounding box center [960, 143] width 41 height 15
click at [952, 142] on span "Forward" at bounding box center [960, 143] width 41 height 15
click at [952, 141] on span "Forward" at bounding box center [960, 143] width 41 height 15
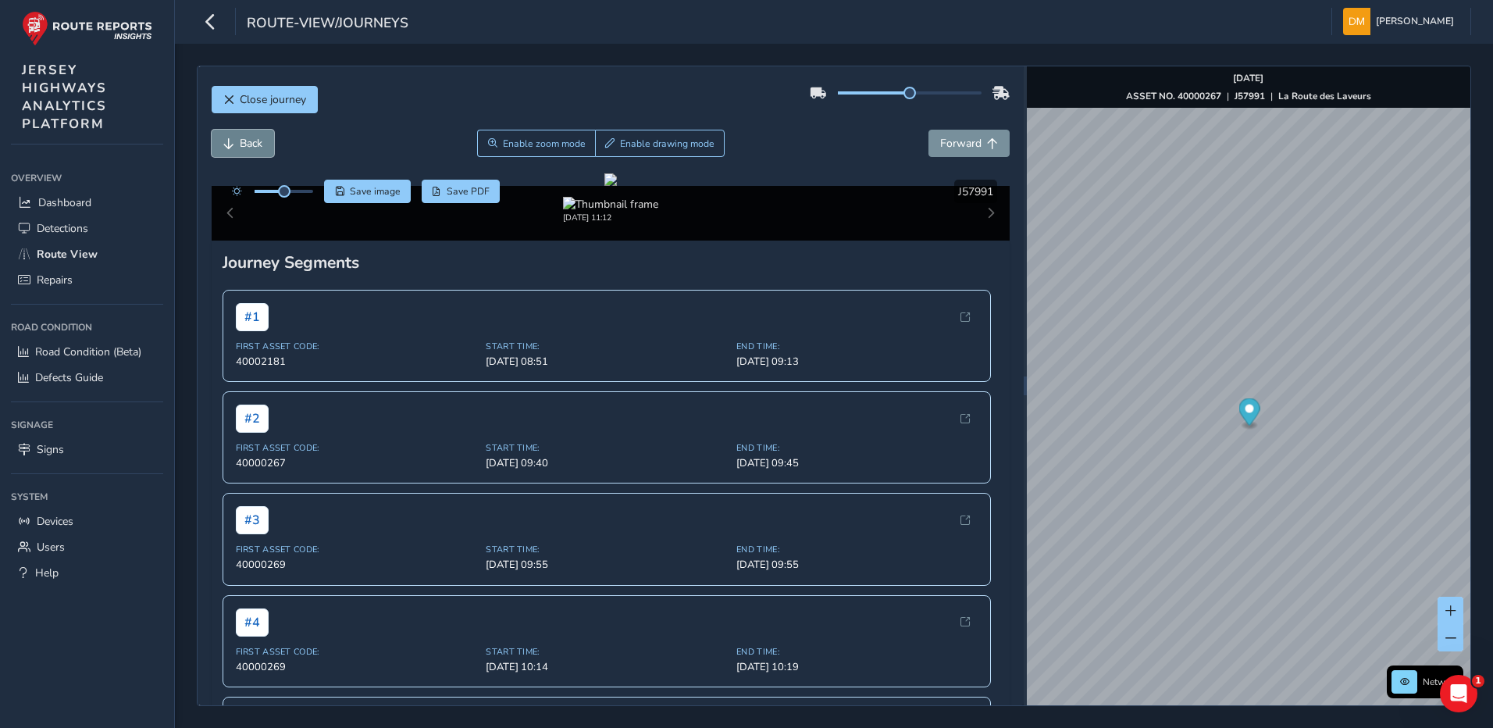
click at [228, 145] on span "Back" at bounding box center [228, 143] width 11 height 11
click at [230, 145] on span "Back" at bounding box center [228, 143] width 11 height 11
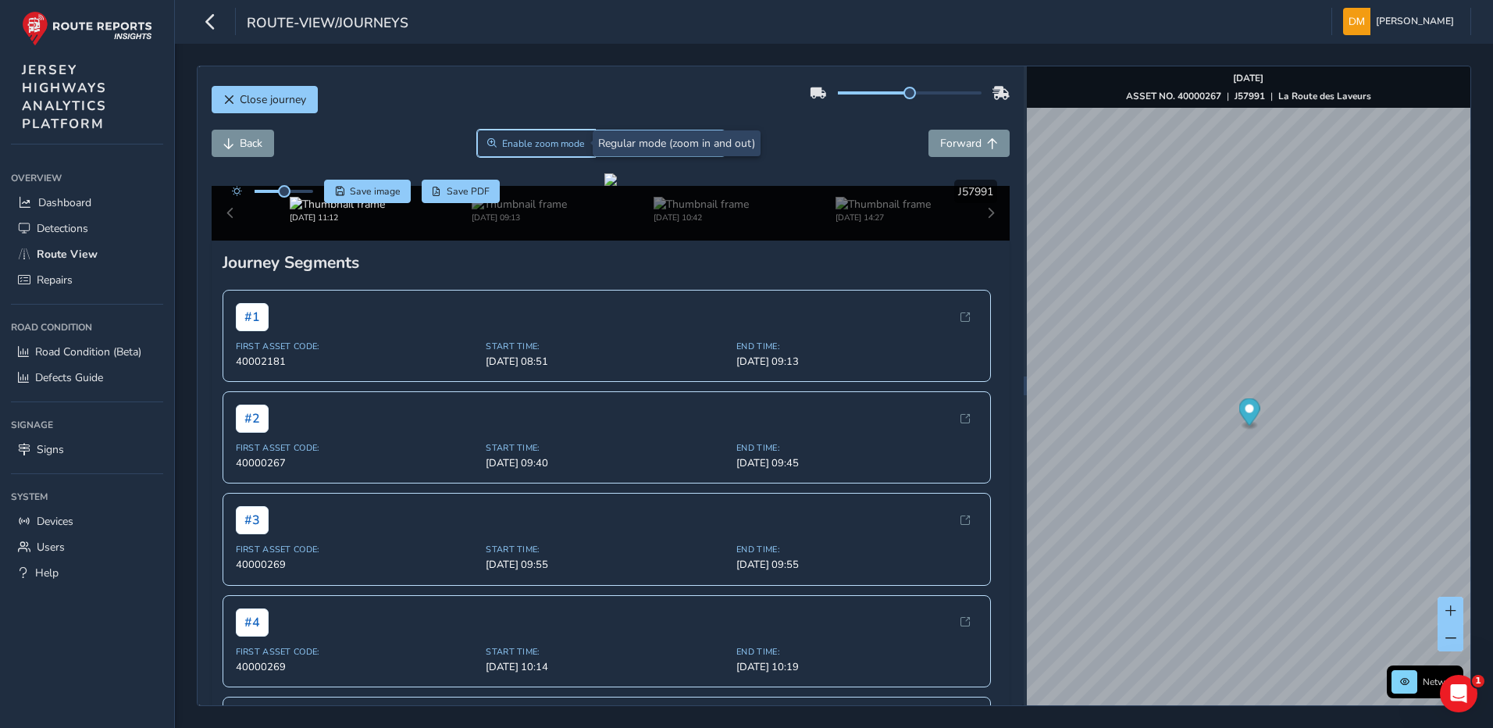
click at [507, 138] on span "Enable zoom mode" at bounding box center [543, 143] width 83 height 12
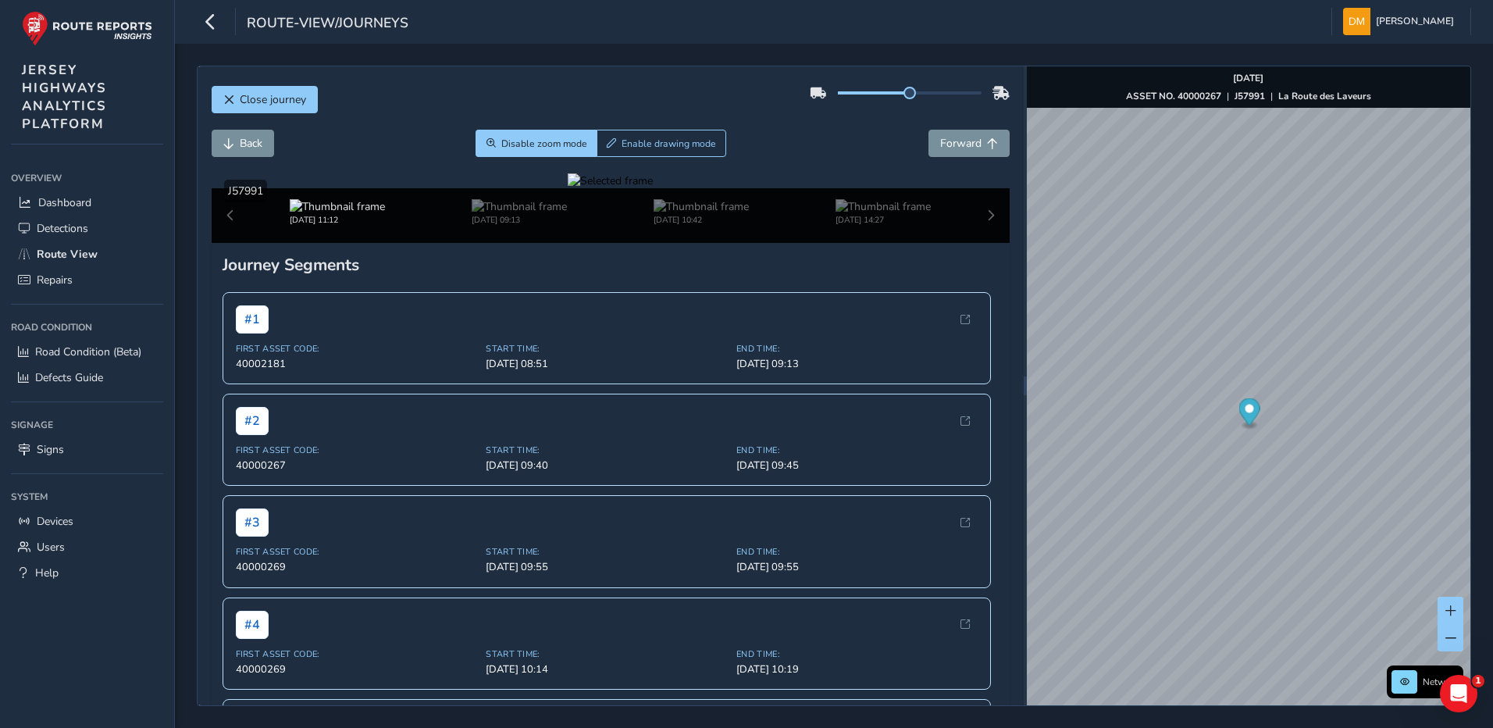
click at [653, 188] on div at bounding box center [610, 180] width 85 height 15
click at [762, 500] on img at bounding box center [668, 196] width 2248 height 1265
click at [940, 149] on span "Forward" at bounding box center [960, 143] width 41 height 15
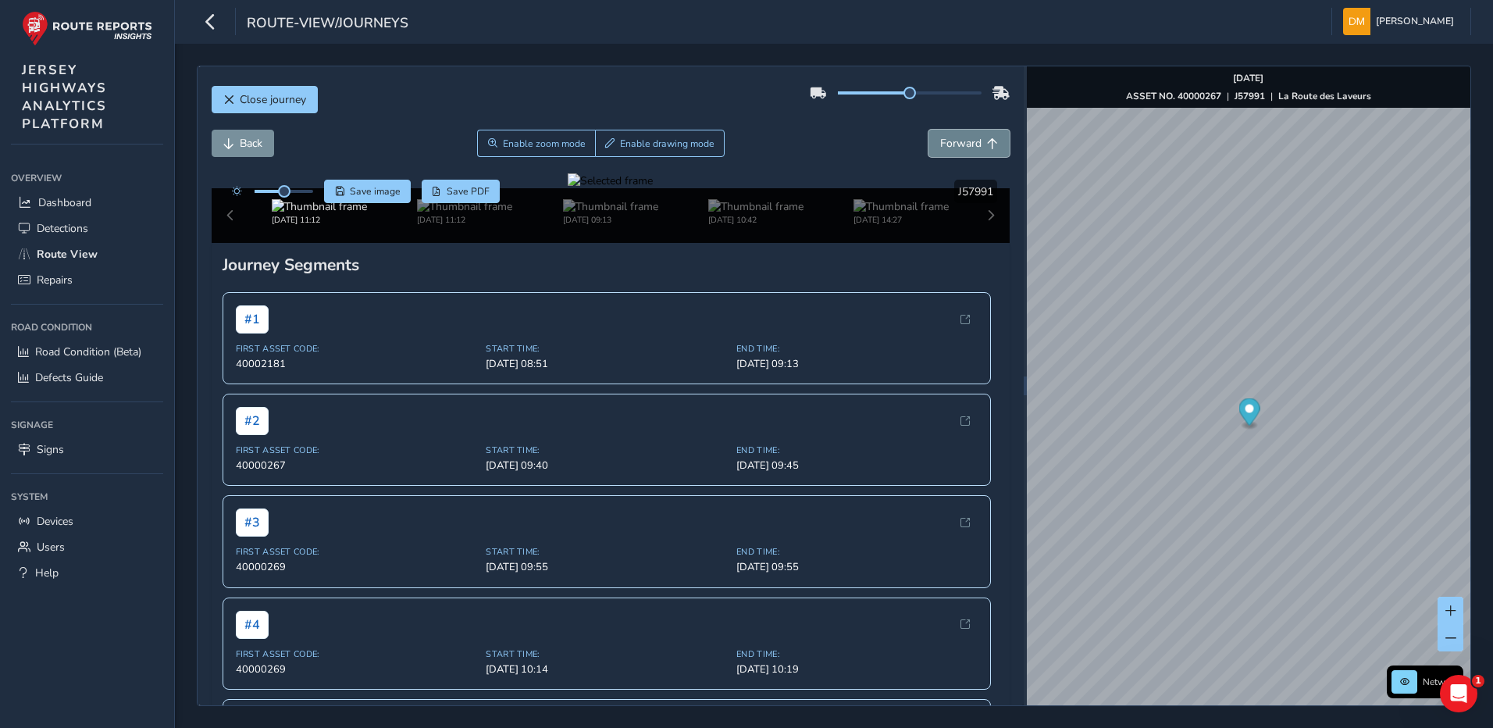
click at [940, 149] on span "Forward" at bounding box center [960, 143] width 41 height 15
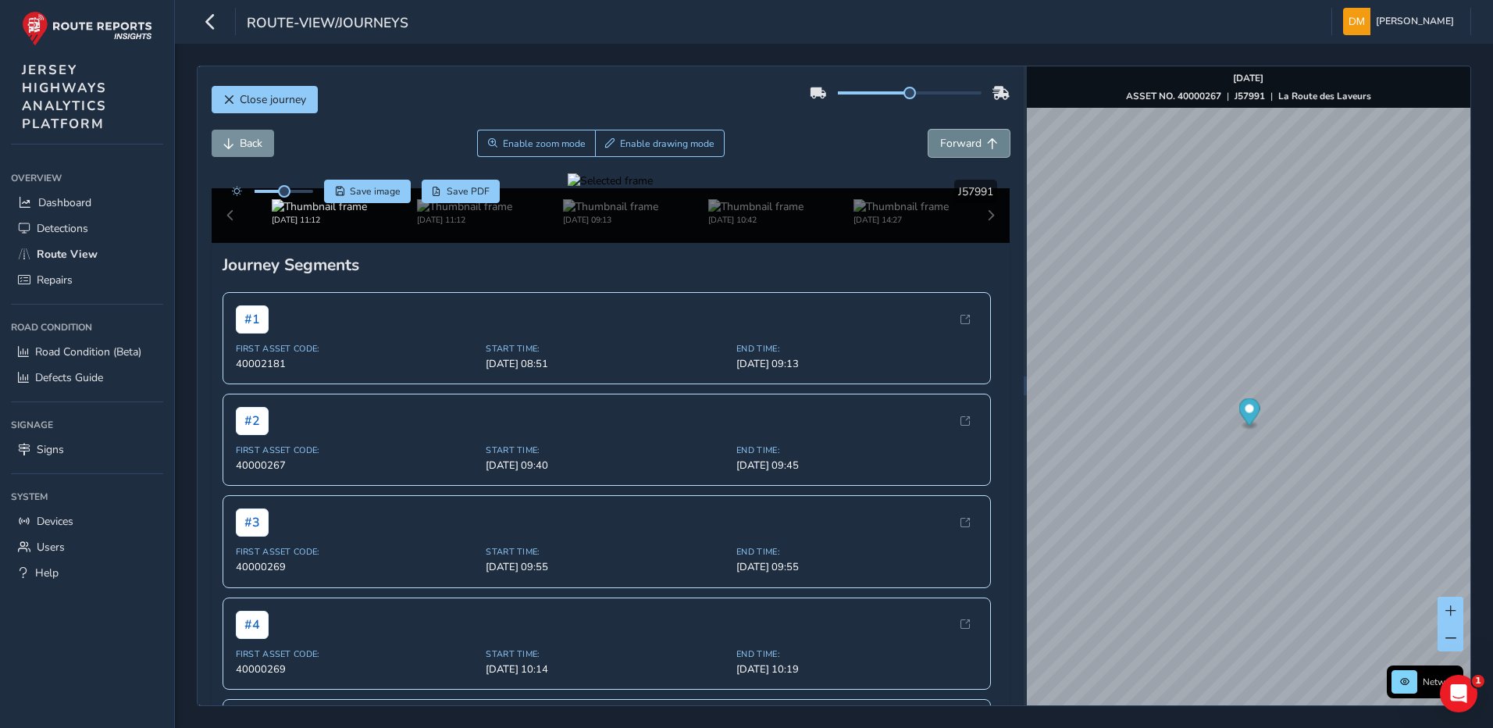
click at [940, 149] on span "Forward" at bounding box center [960, 143] width 41 height 15
click at [537, 138] on span "Enable zoom mode" at bounding box center [543, 143] width 83 height 12
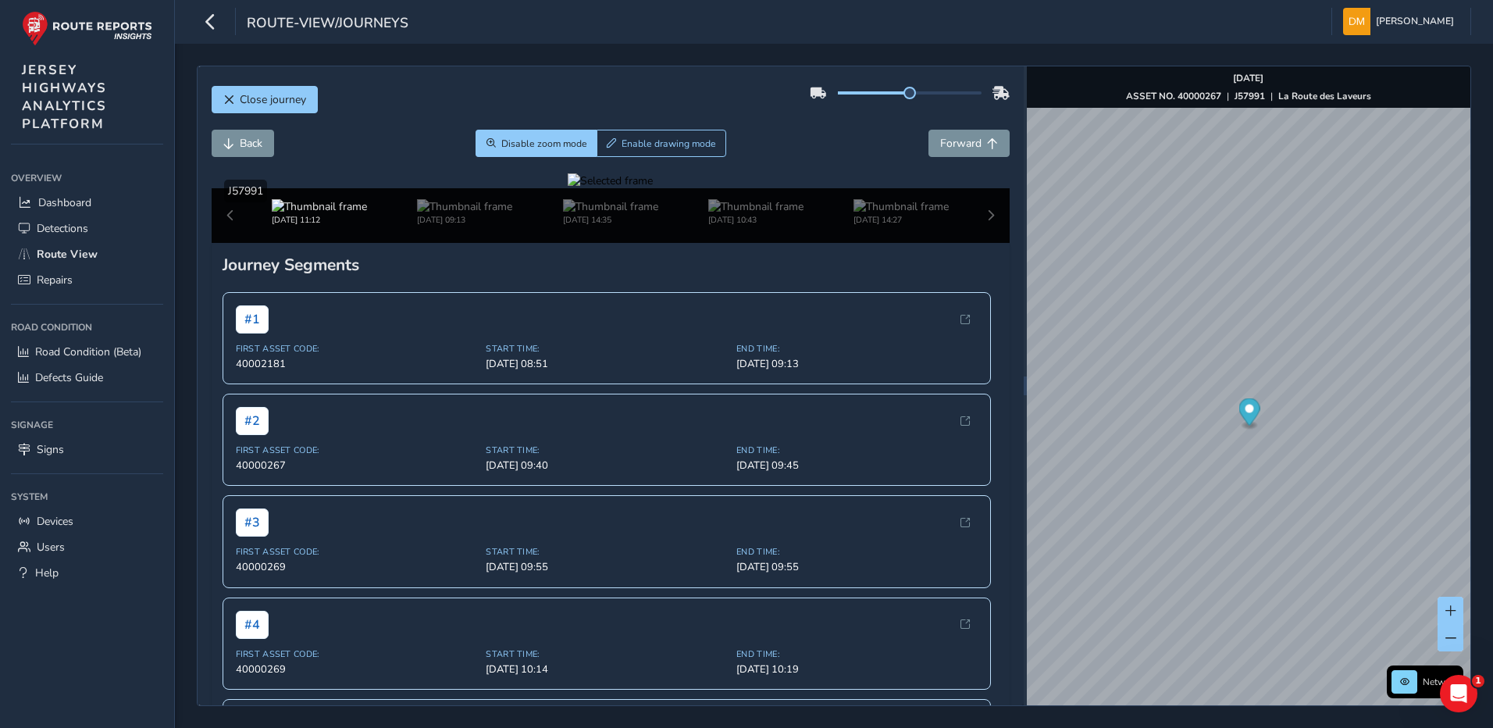
click at [631, 188] on div at bounding box center [610, 180] width 85 height 15
click at [627, 439] on img at bounding box center [919, 312] width 2248 height 1265
click at [947, 148] on span "Forward" at bounding box center [960, 143] width 41 height 15
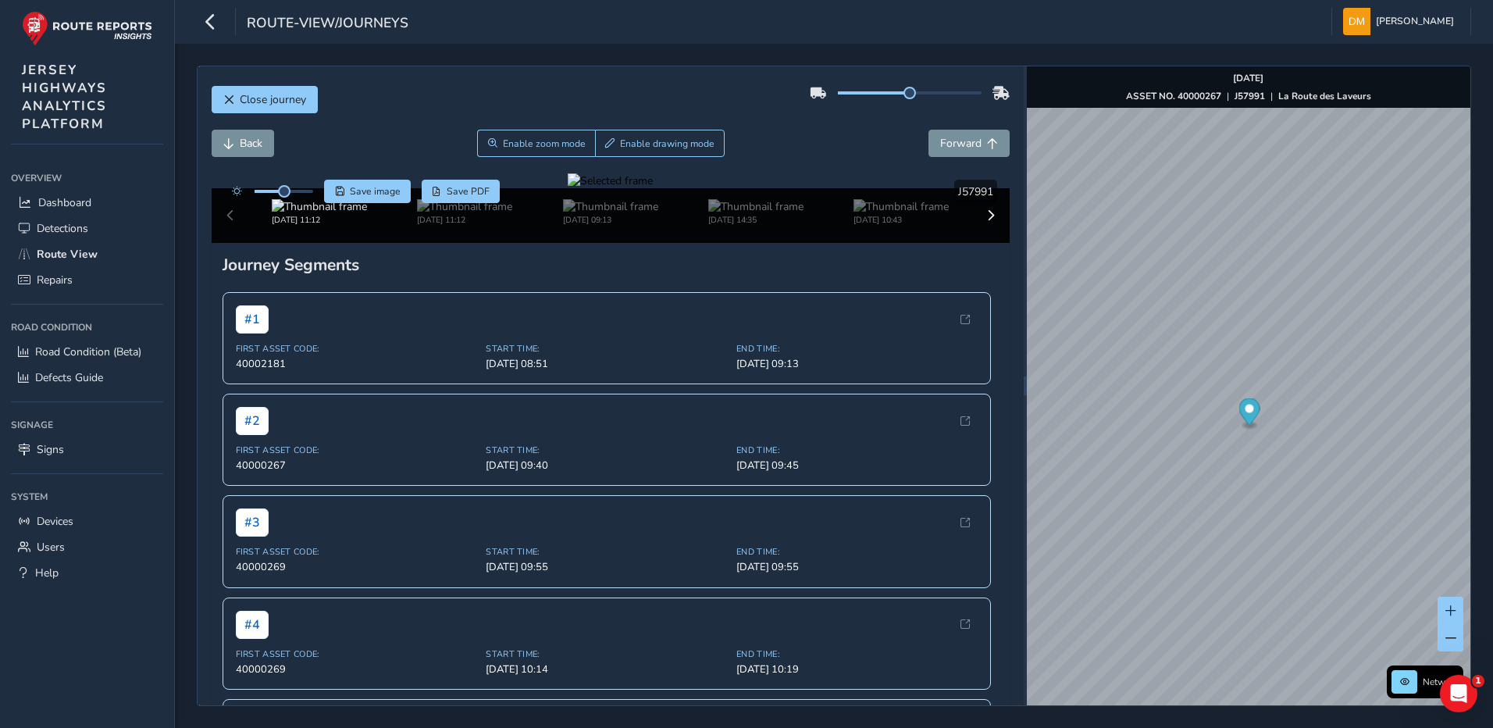
click at [653, 188] on div at bounding box center [610, 180] width 85 height 15
click at [695, 489] on img at bounding box center [793, 217] width 2248 height 1265
click at [950, 157] on div "Back Enable zoom mode Enable drawing mode Forward" at bounding box center [611, 152] width 799 height 44
click at [963, 145] on span "Forward" at bounding box center [960, 143] width 41 height 15
click at [653, 188] on div at bounding box center [610, 180] width 85 height 15
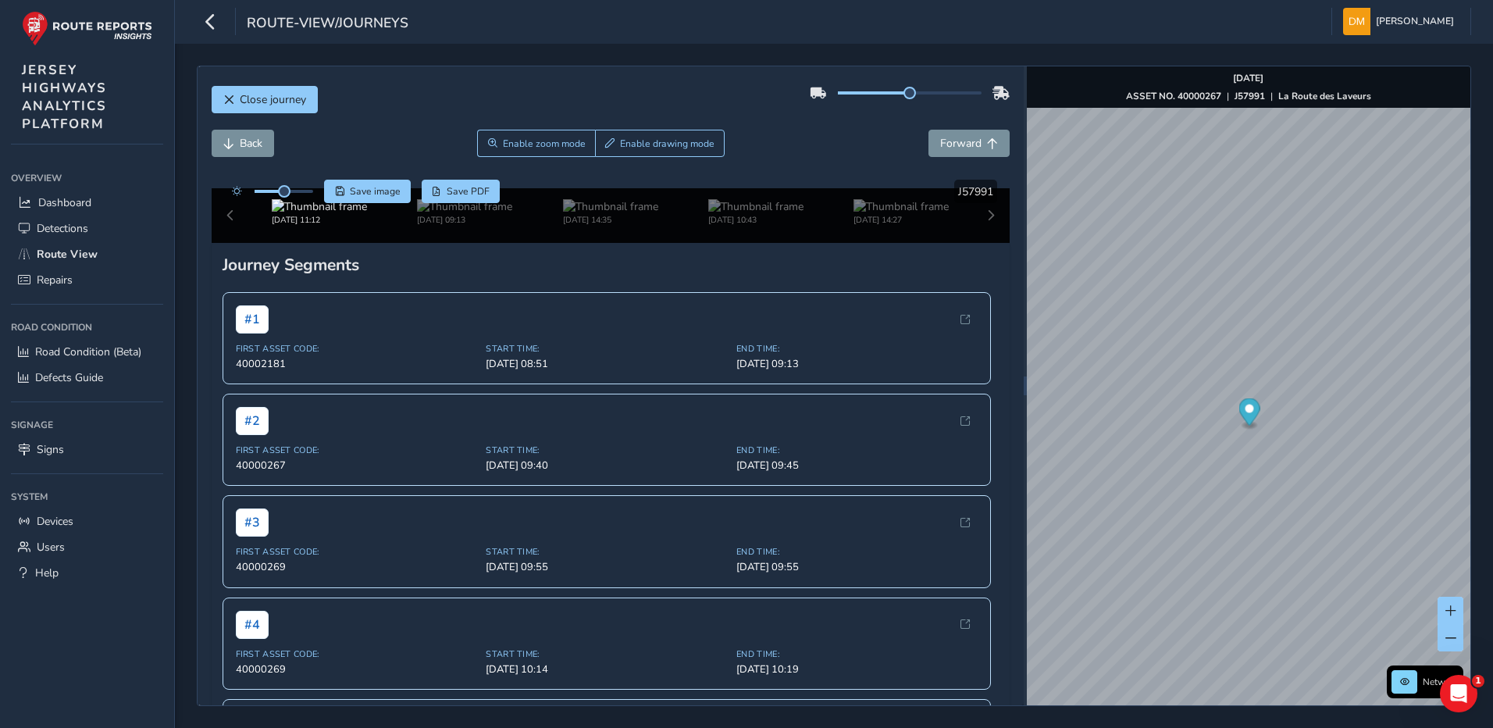
click at [706, 452] on img at bounding box center [773, 288] width 2248 height 1265
click at [252, 151] on button "Back" at bounding box center [243, 143] width 62 height 27
click at [653, 188] on div at bounding box center [610, 180] width 85 height 15
click at [262, 138] on span "Back" at bounding box center [251, 143] width 23 height 15
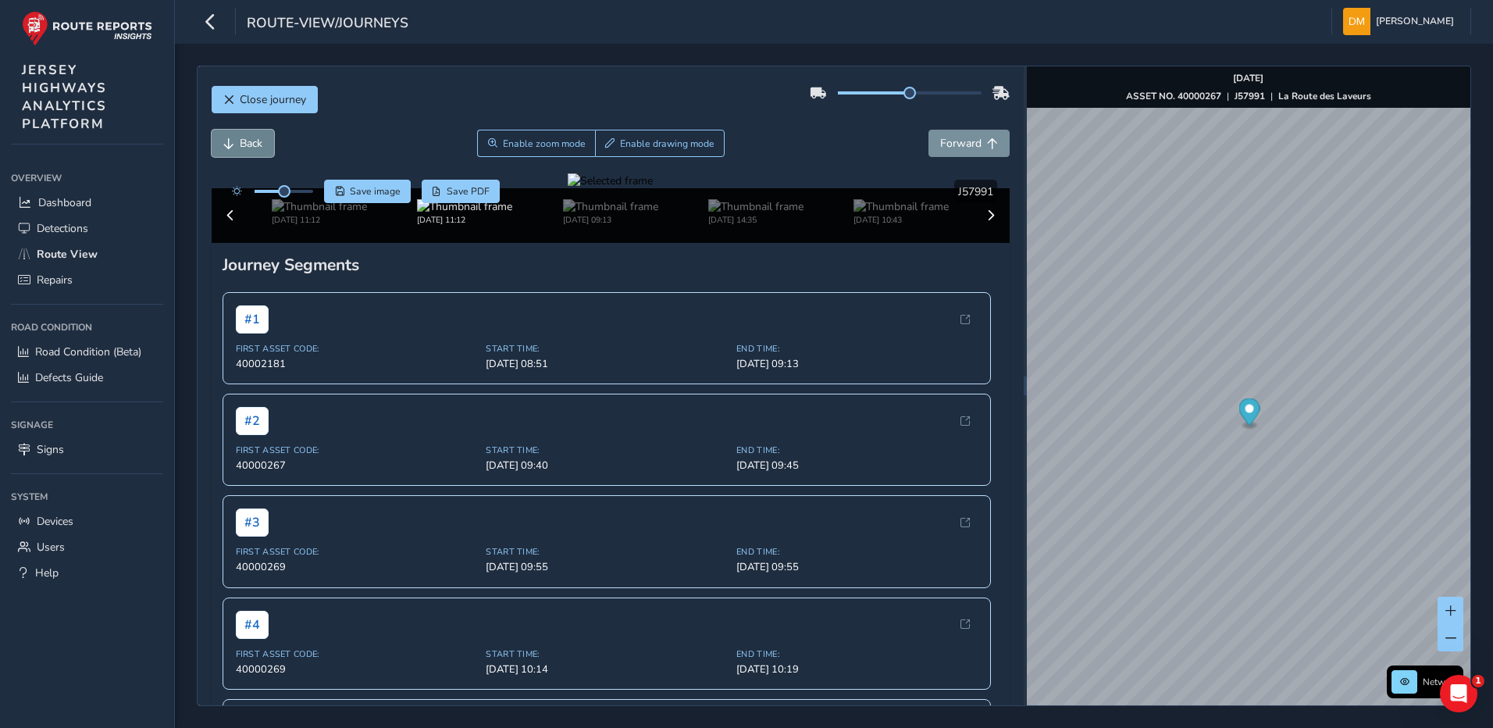
click at [262, 138] on span "Back" at bounding box center [251, 143] width 23 height 15
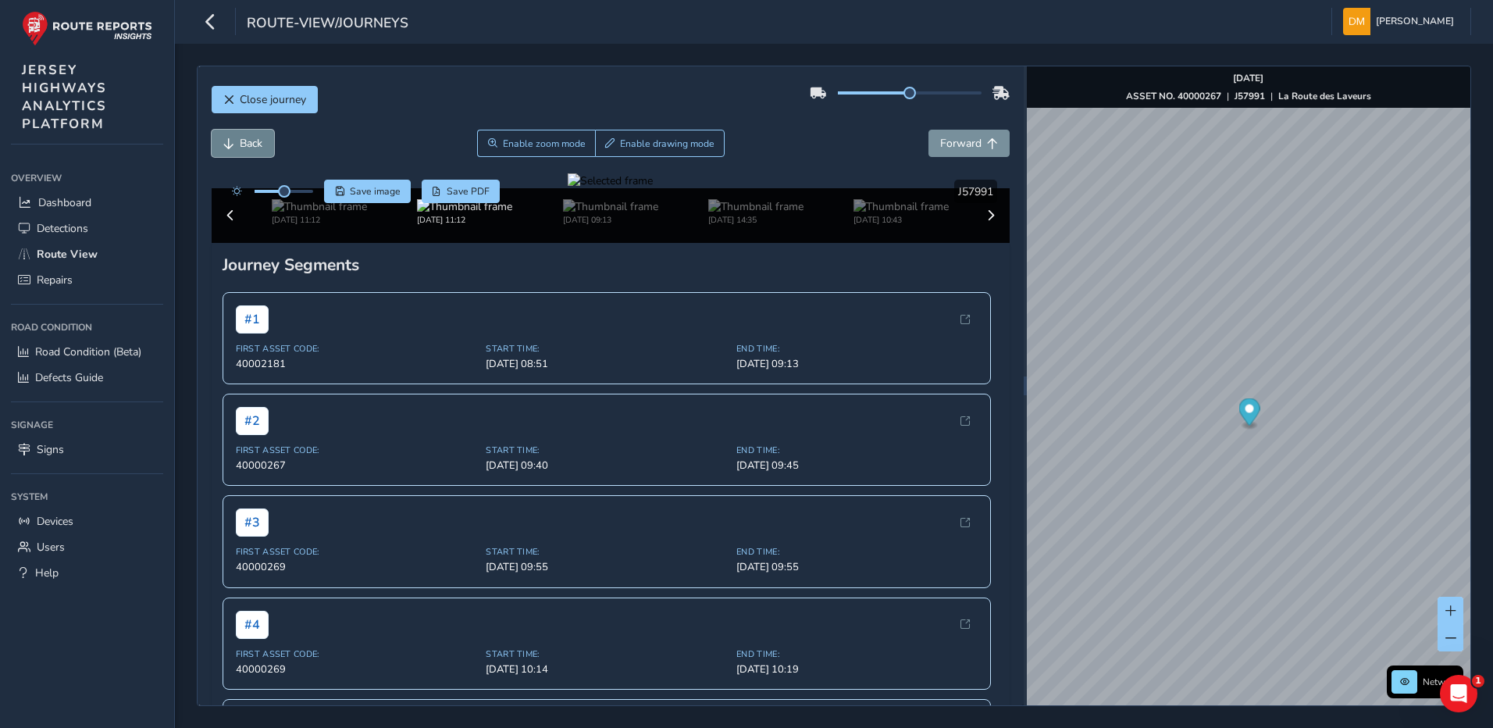
click at [262, 138] on span "Back" at bounding box center [251, 143] width 23 height 15
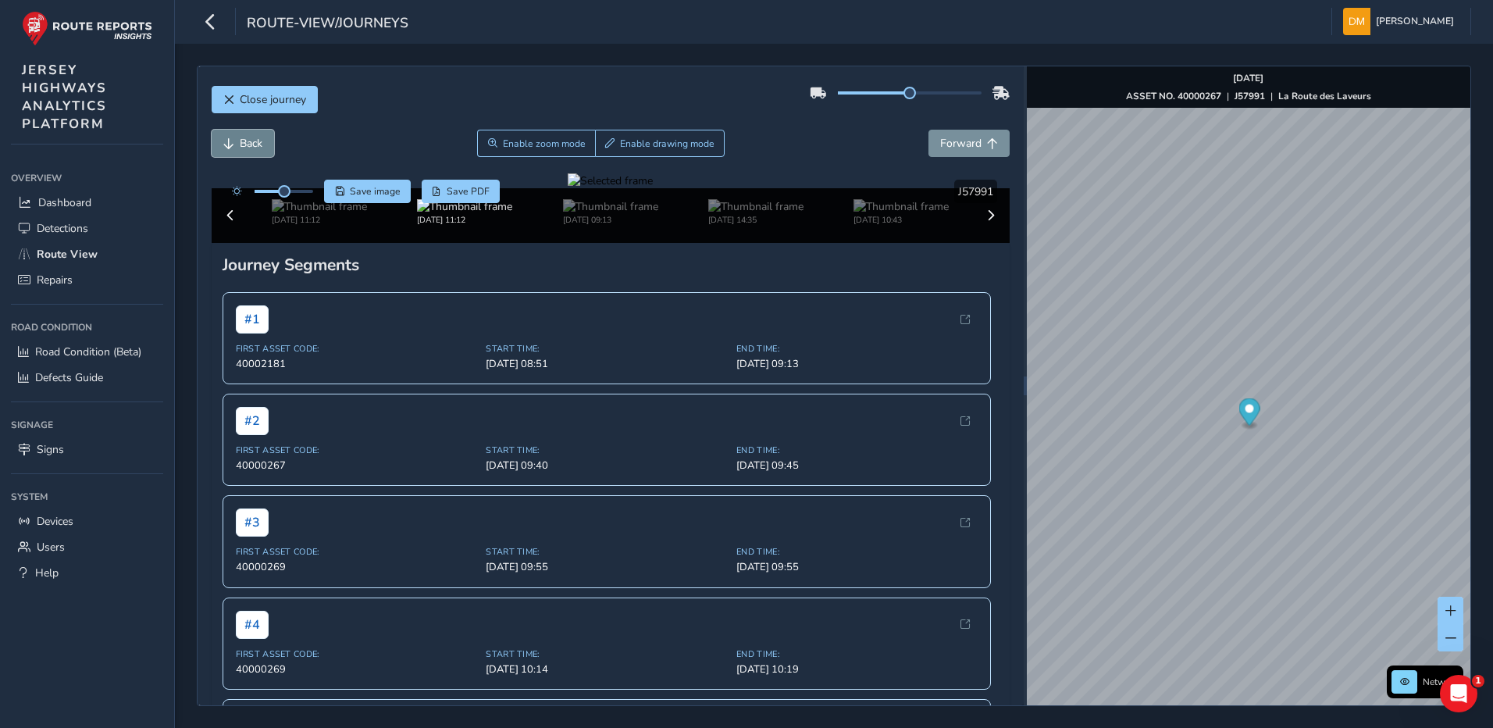
click at [262, 138] on span "Back" at bounding box center [251, 143] width 23 height 15
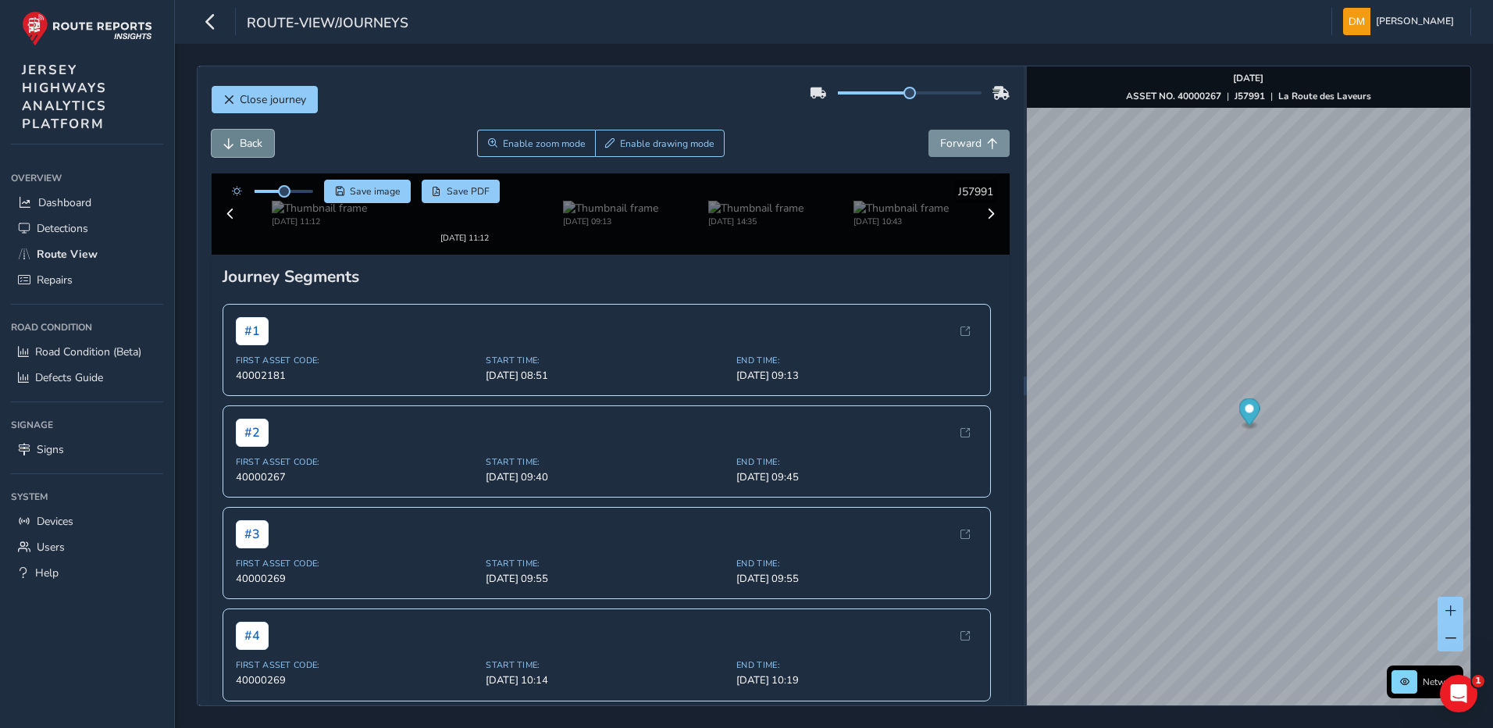
click at [262, 138] on span "Back" at bounding box center [251, 143] width 23 height 15
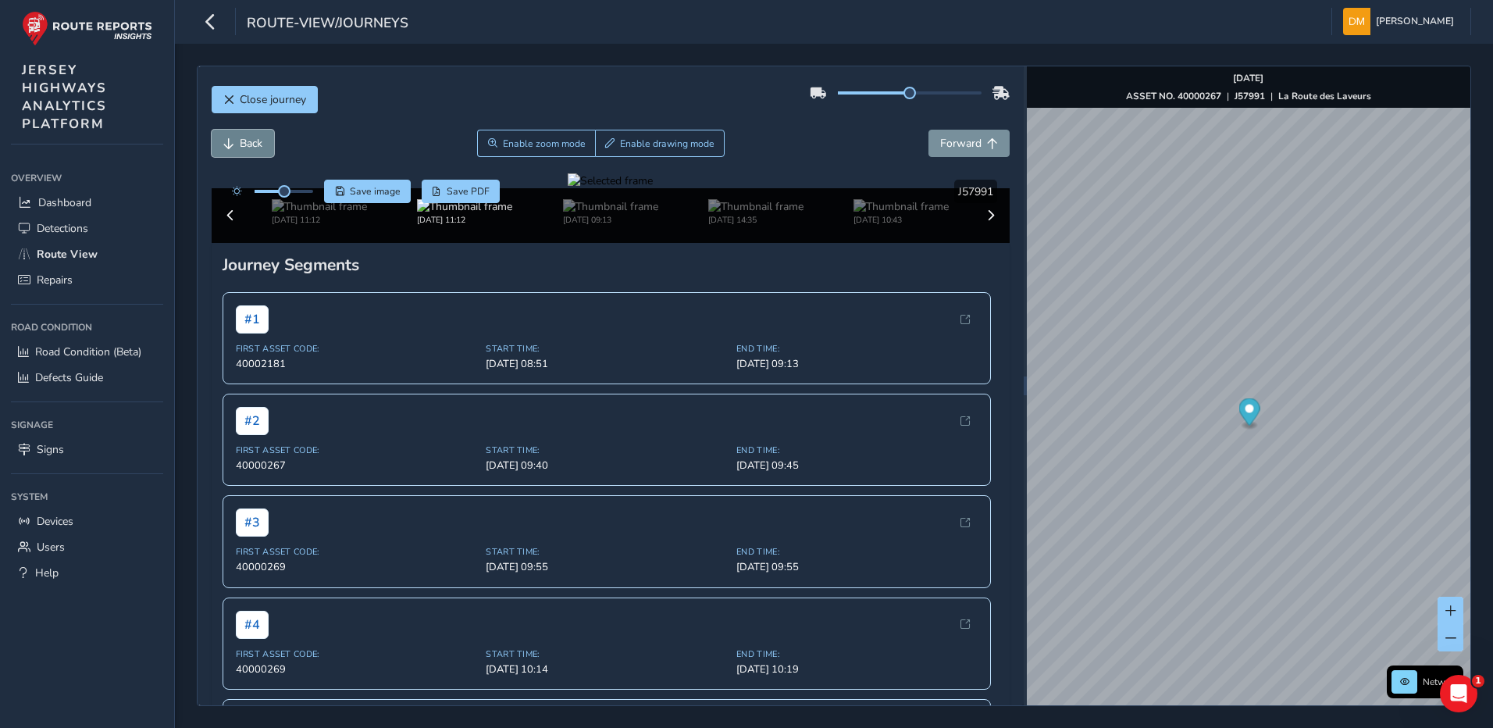
click at [262, 138] on span "Back" at bounding box center [251, 143] width 23 height 15
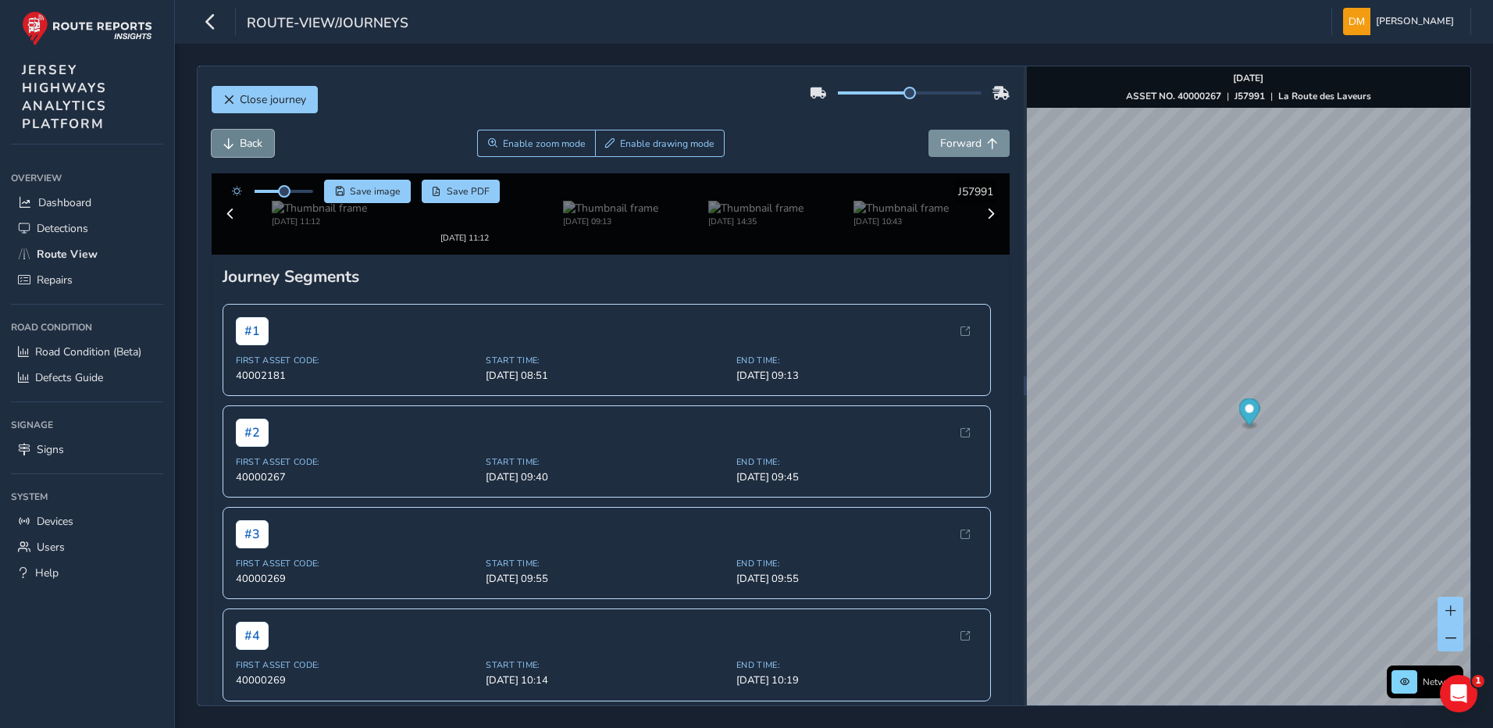
click at [262, 138] on span "Back" at bounding box center [251, 143] width 23 height 15
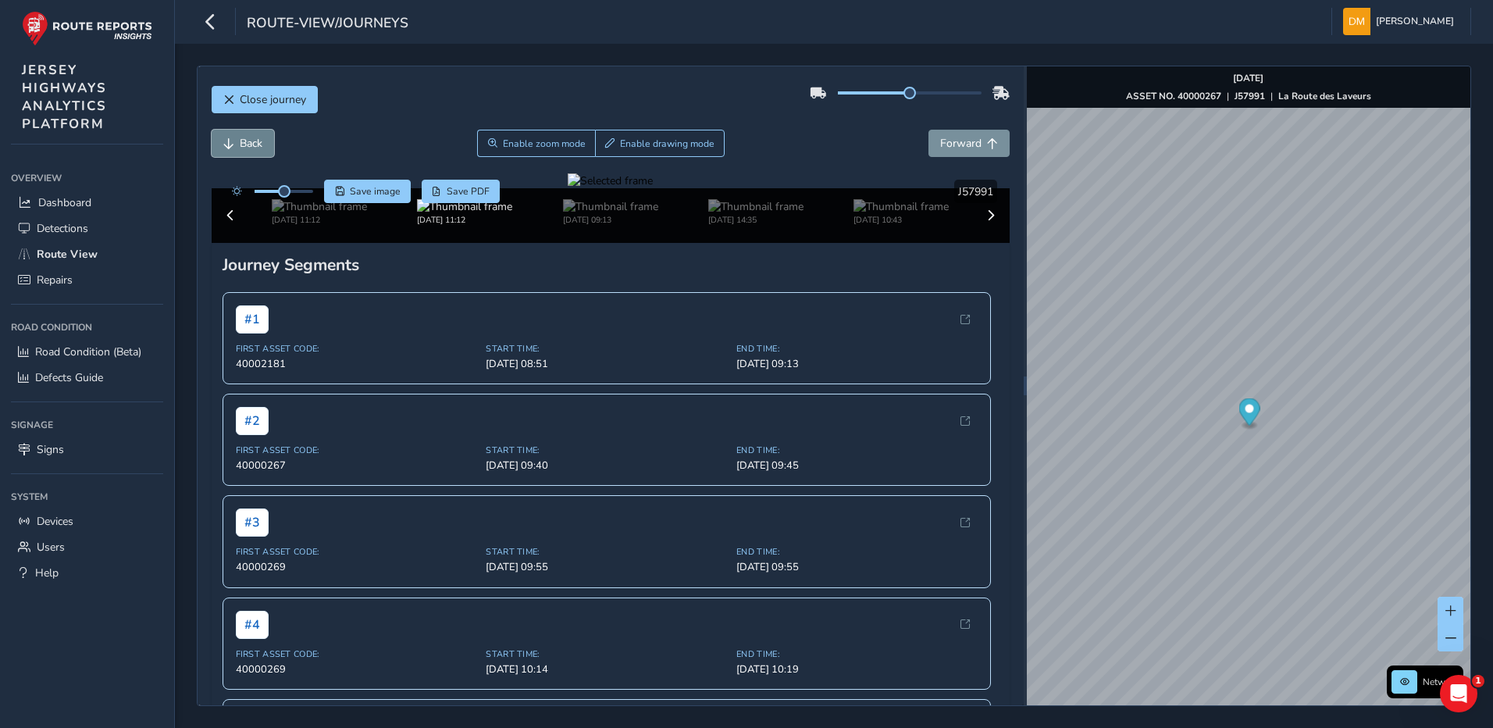
click at [262, 138] on span "Back" at bounding box center [251, 143] width 23 height 15
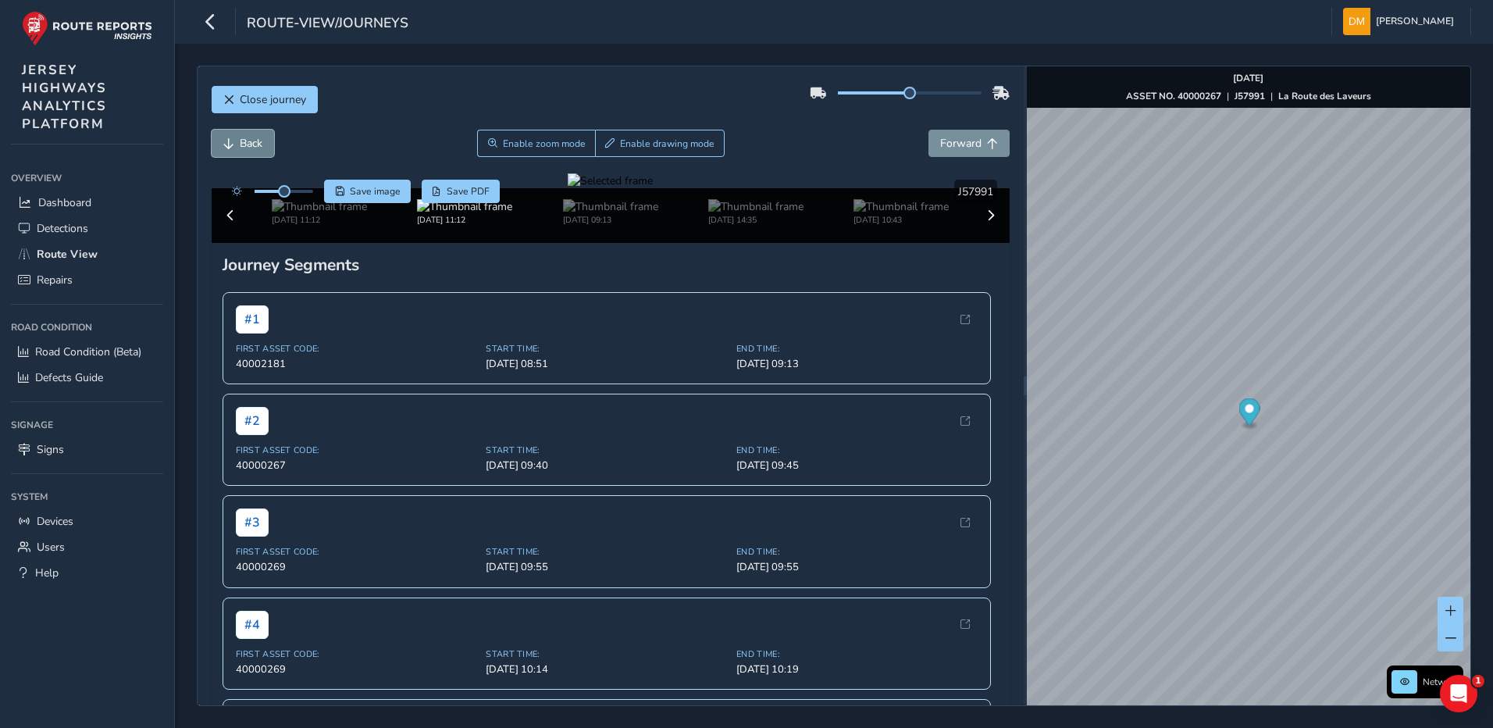
click at [262, 138] on span "Back" at bounding box center [251, 143] width 23 height 15
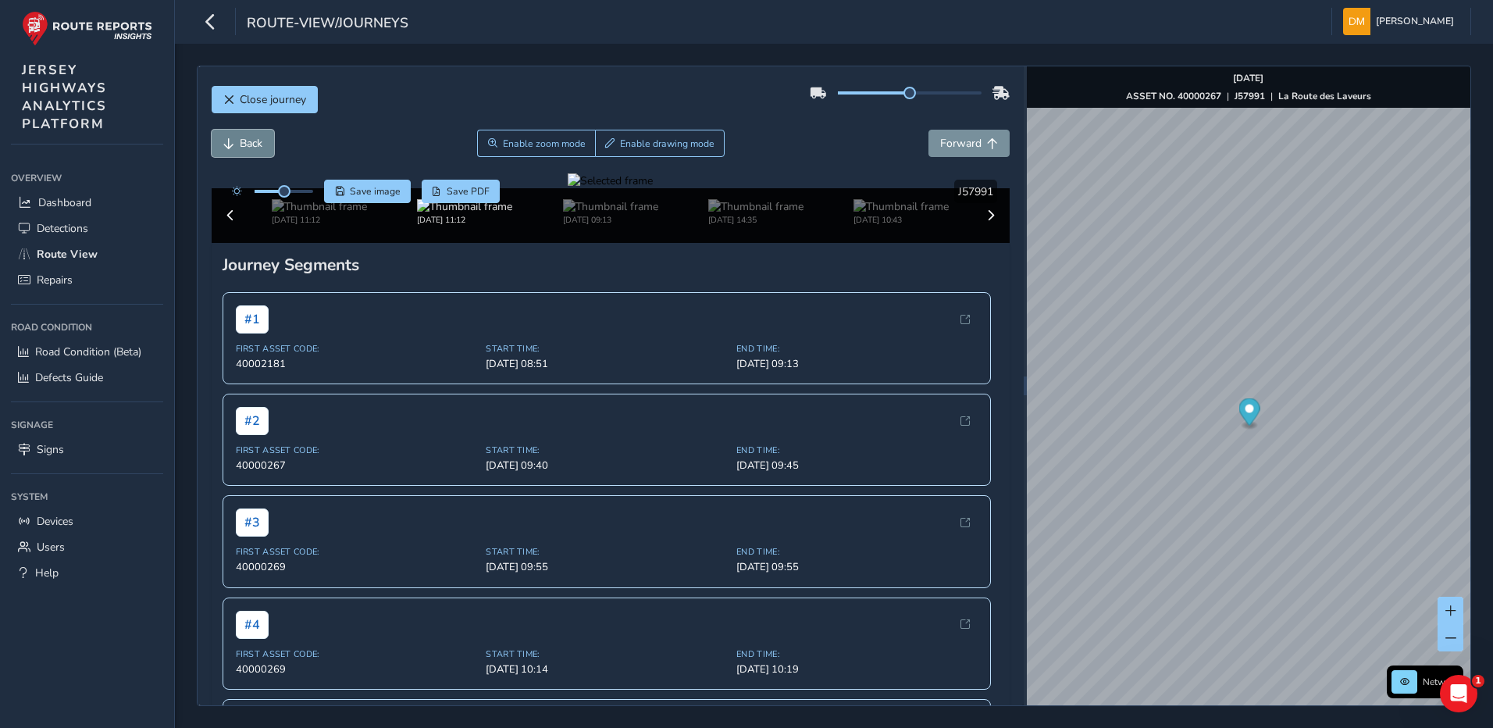
click at [262, 138] on span "Back" at bounding box center [251, 143] width 23 height 15
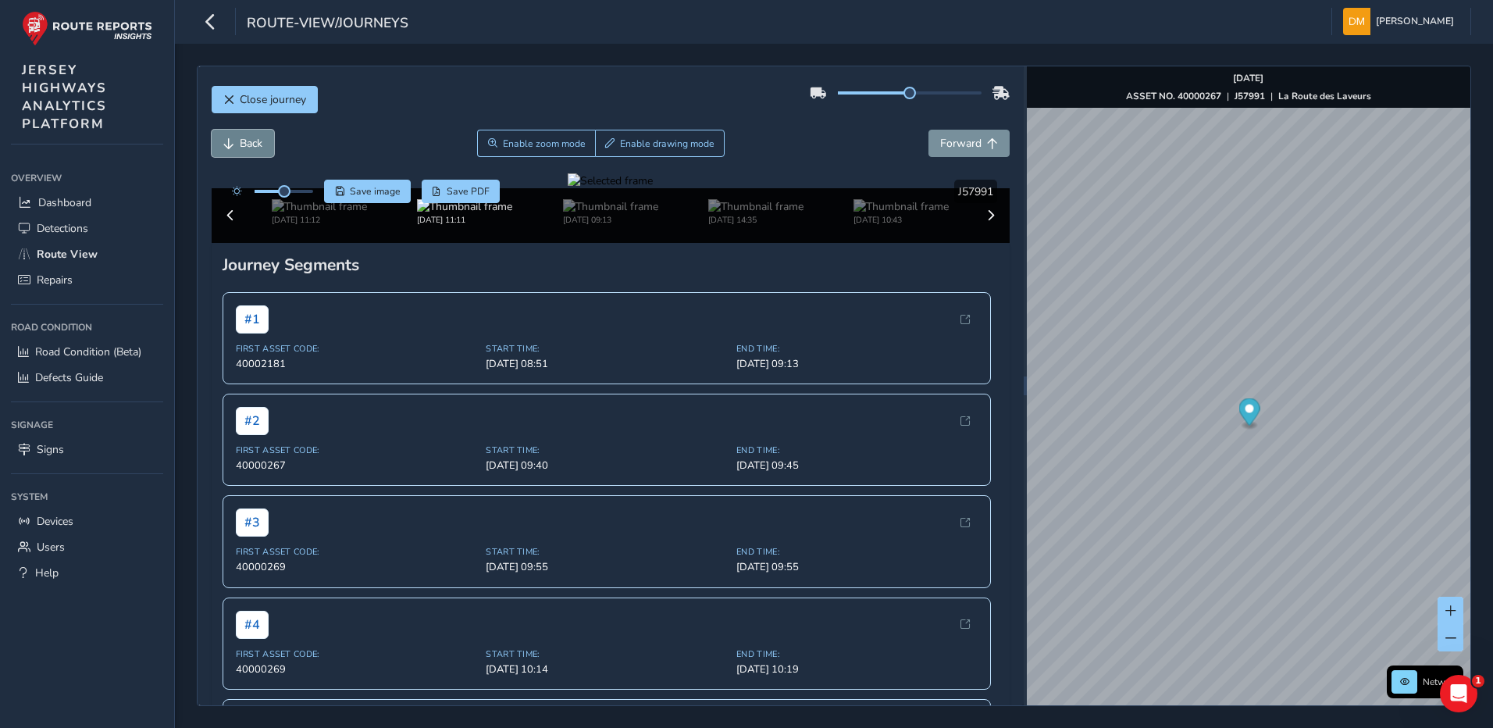
click at [262, 138] on span "Back" at bounding box center [251, 143] width 23 height 15
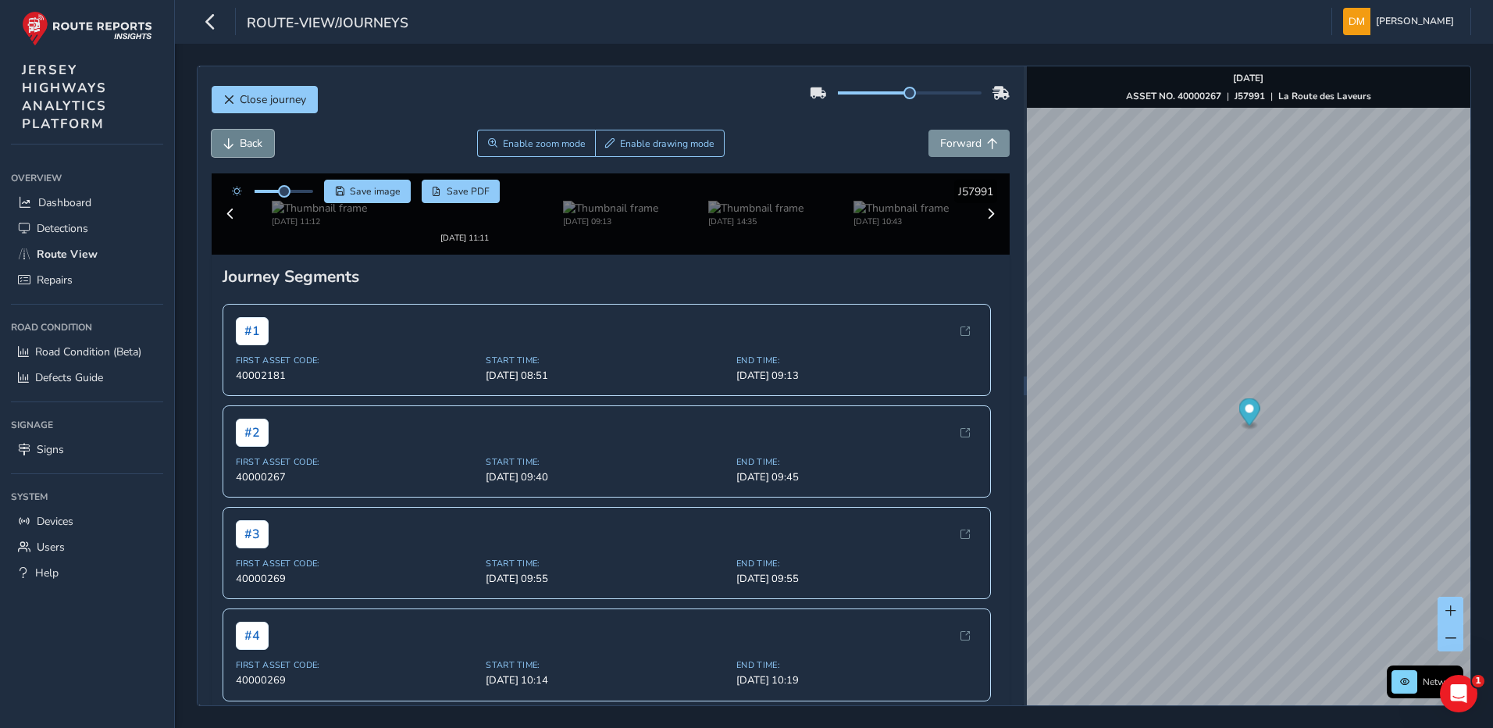
click at [262, 138] on span "Back" at bounding box center [251, 143] width 23 height 15
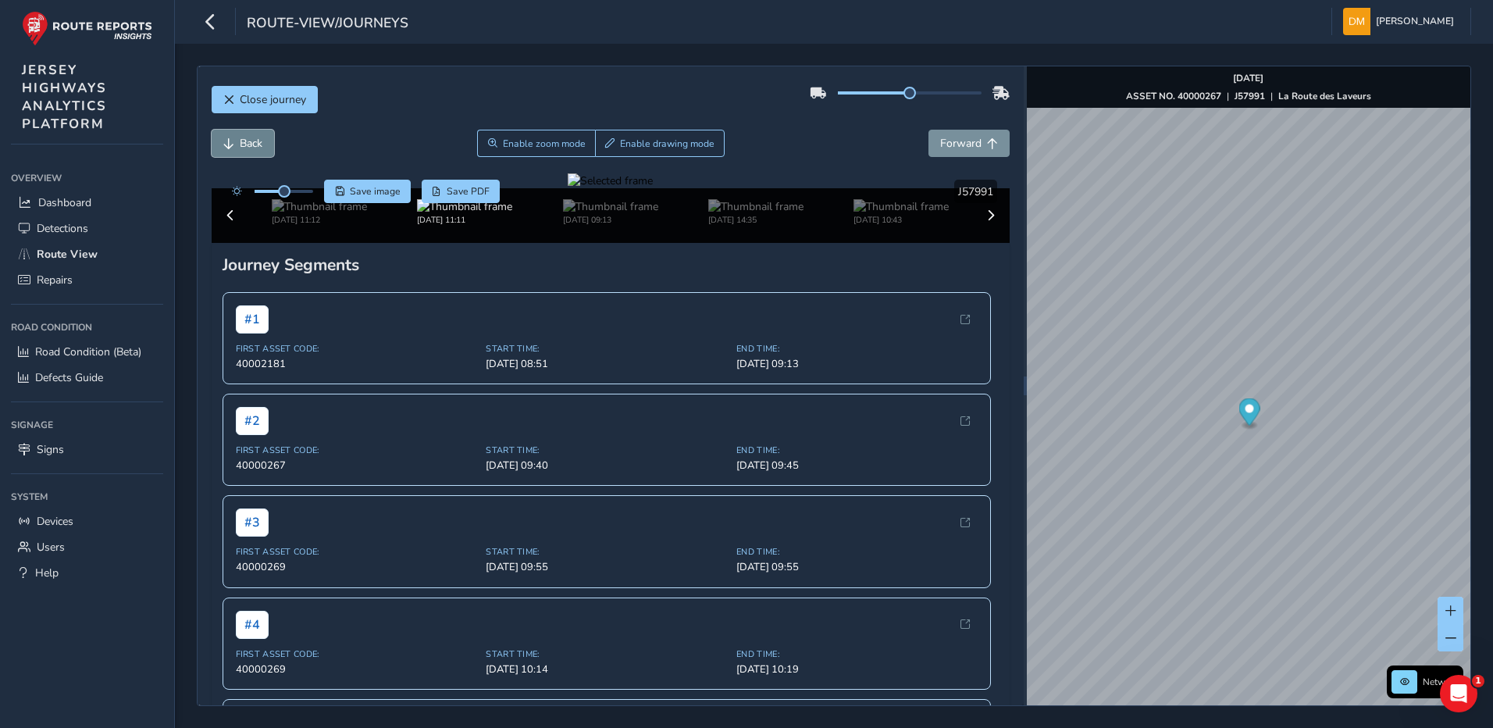
click at [262, 138] on span "Back" at bounding box center [251, 143] width 23 height 15
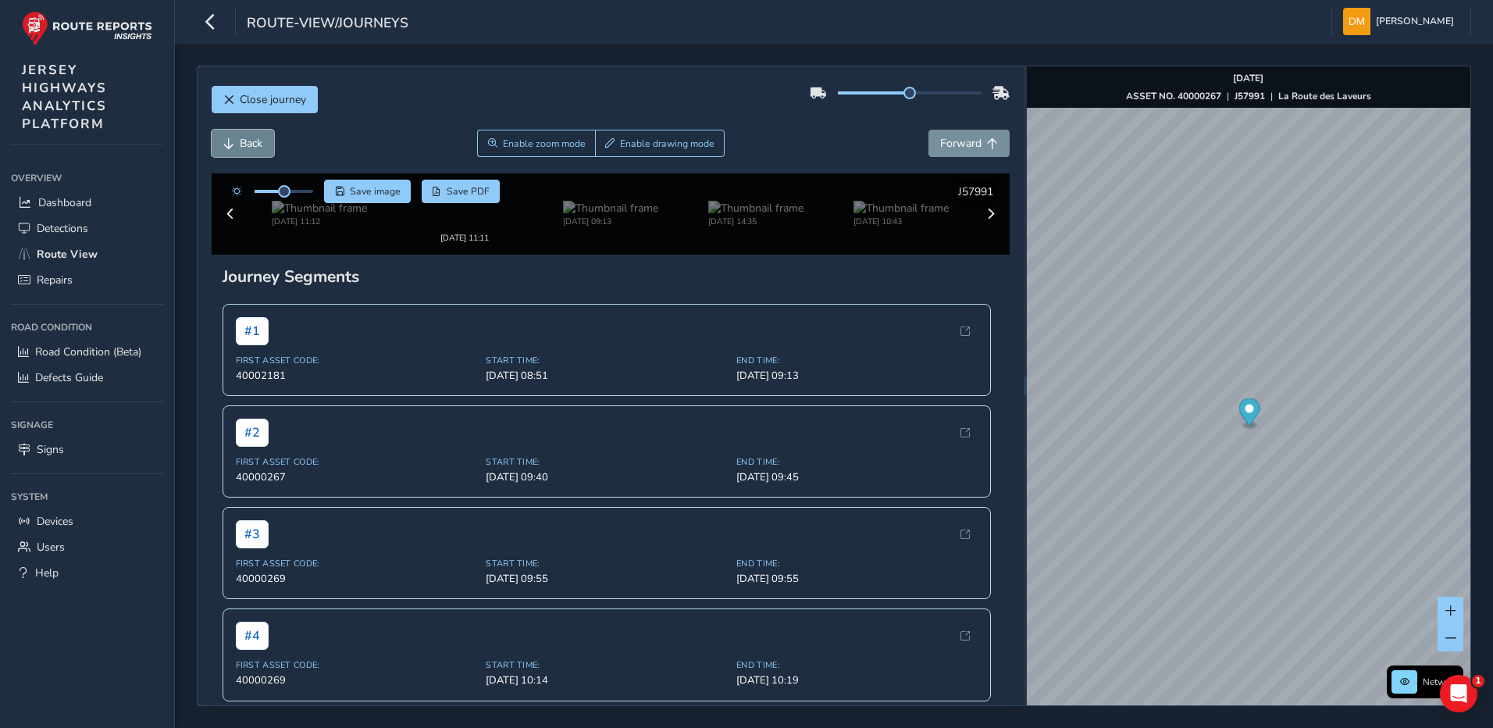
click at [262, 138] on span "Back" at bounding box center [251, 143] width 23 height 15
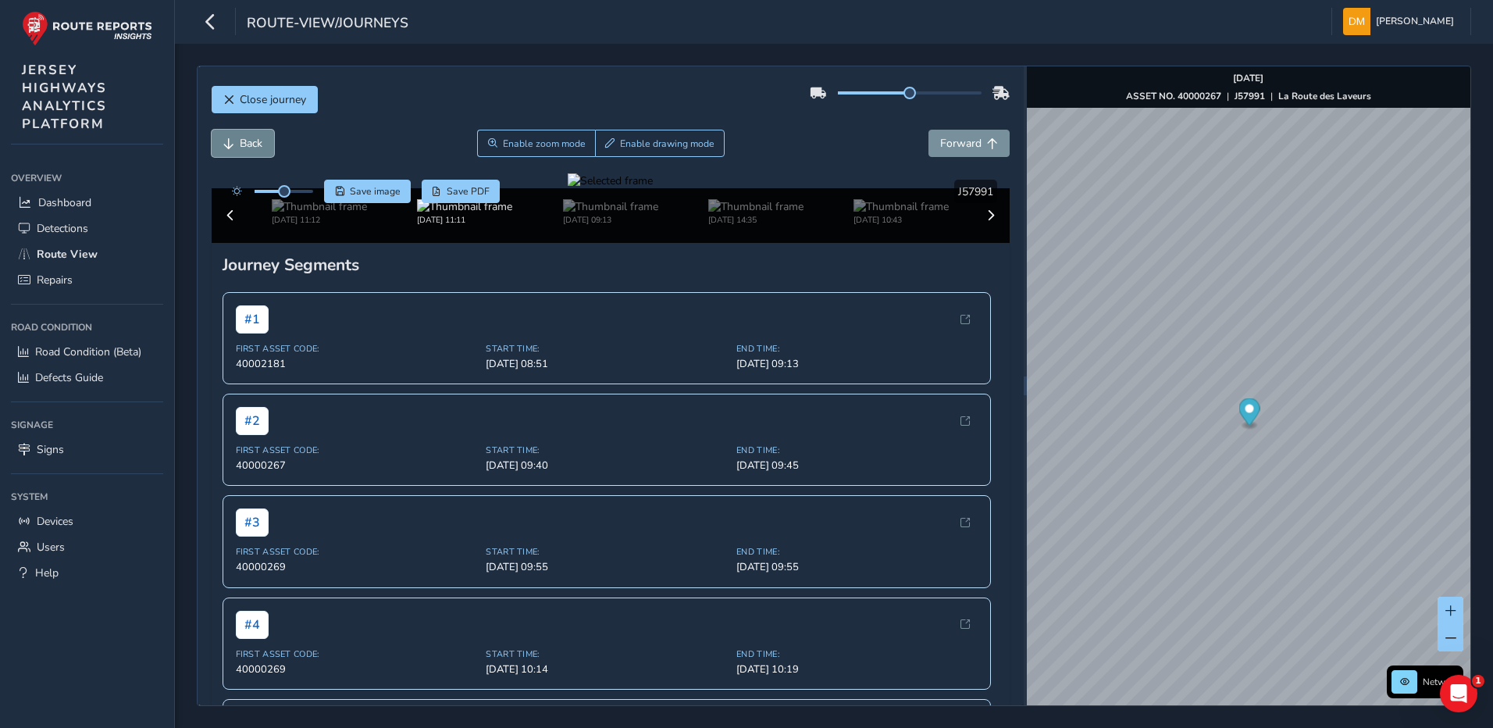
click at [262, 138] on span "Back" at bounding box center [251, 143] width 23 height 15
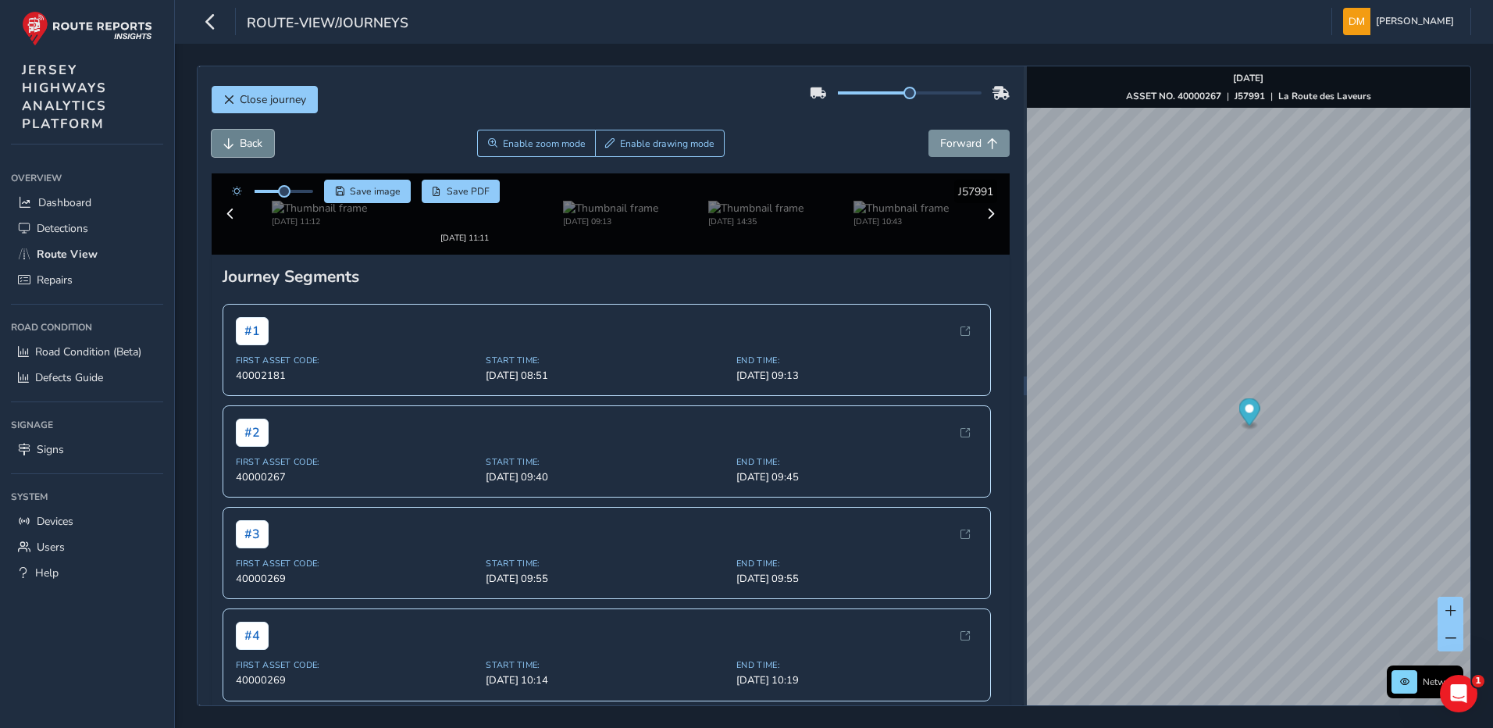
click at [262, 138] on span "Back" at bounding box center [251, 143] width 23 height 15
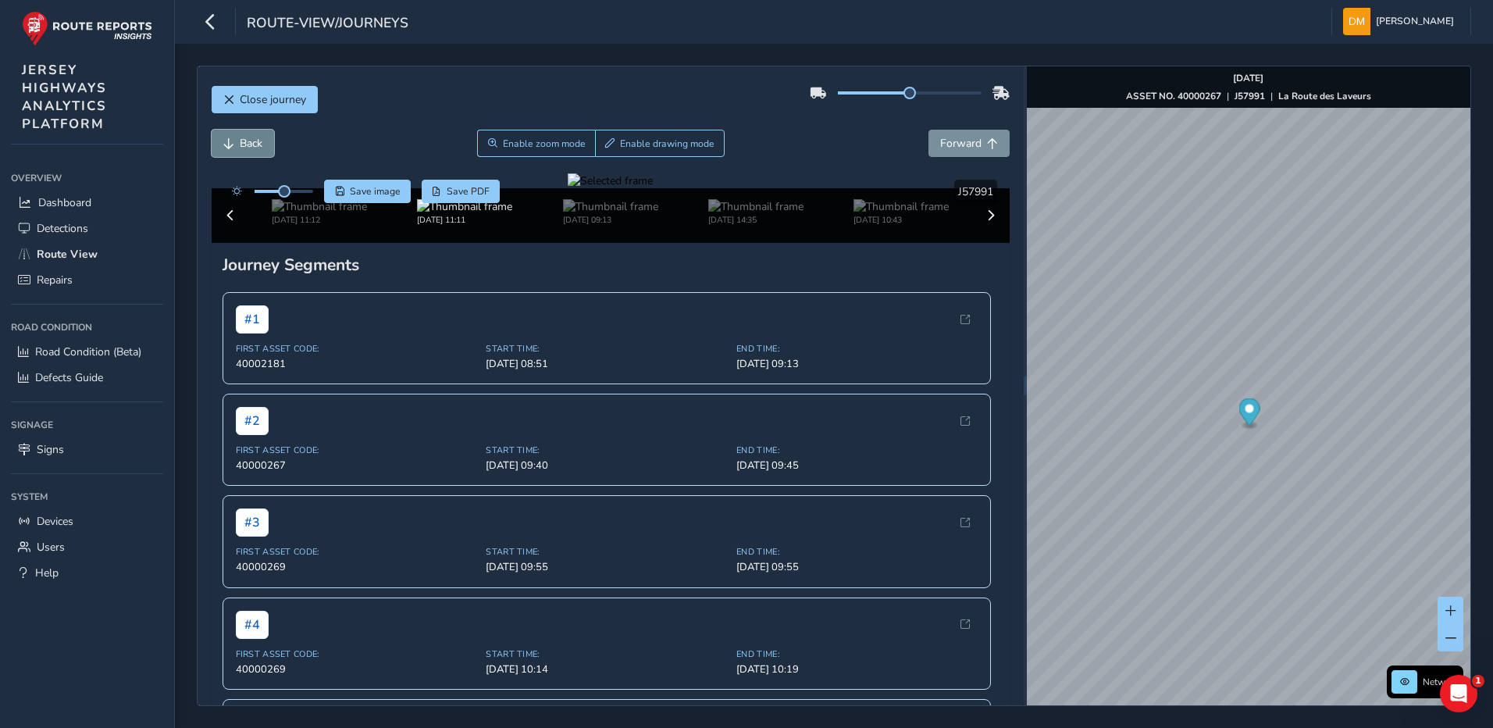
click at [262, 138] on span "Back" at bounding box center [251, 143] width 23 height 15
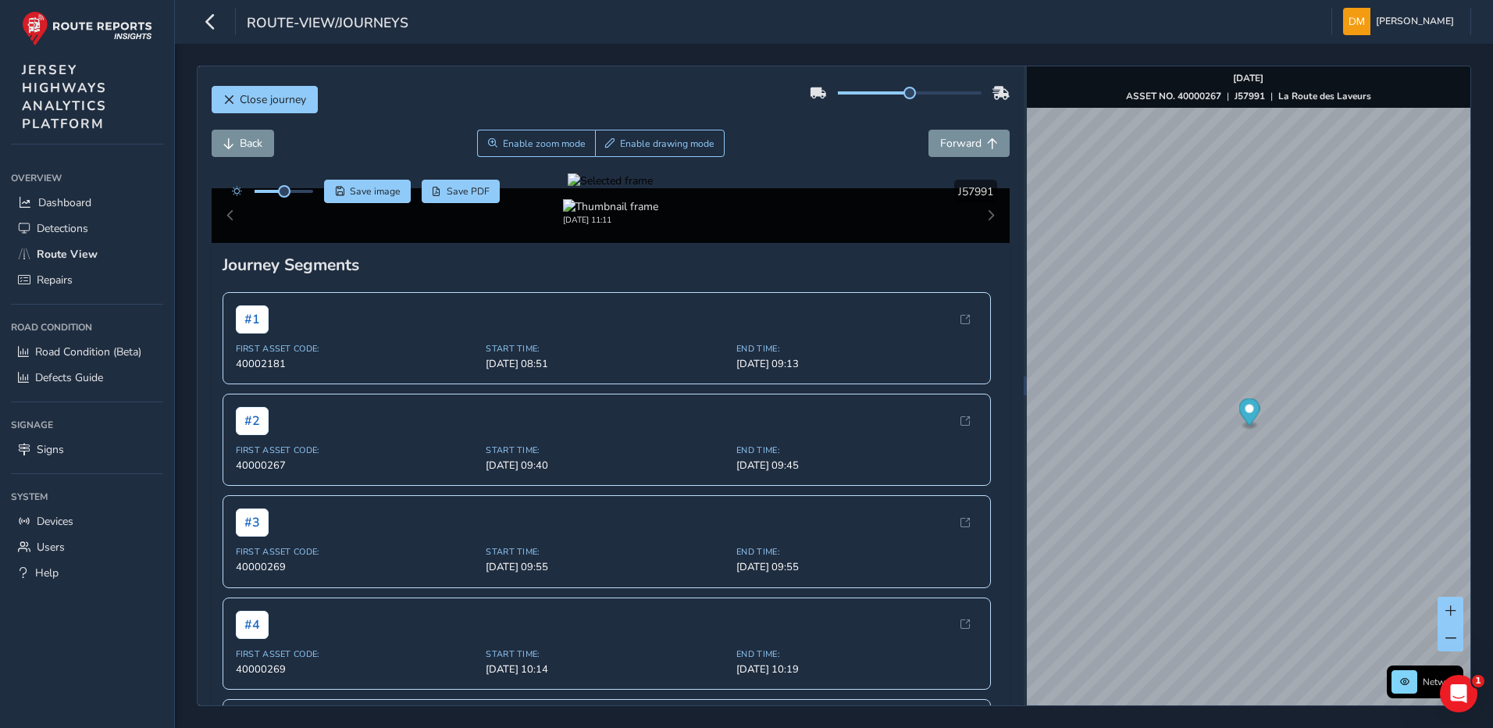
click at [568, 188] on div at bounding box center [610, 180] width 85 height 15
click at [520, 468] on img at bounding box center [1118, 257] width 2248 height 1265
click at [966, 148] on span "Forward" at bounding box center [960, 143] width 41 height 15
click at [260, 144] on span "Back" at bounding box center [251, 143] width 23 height 15
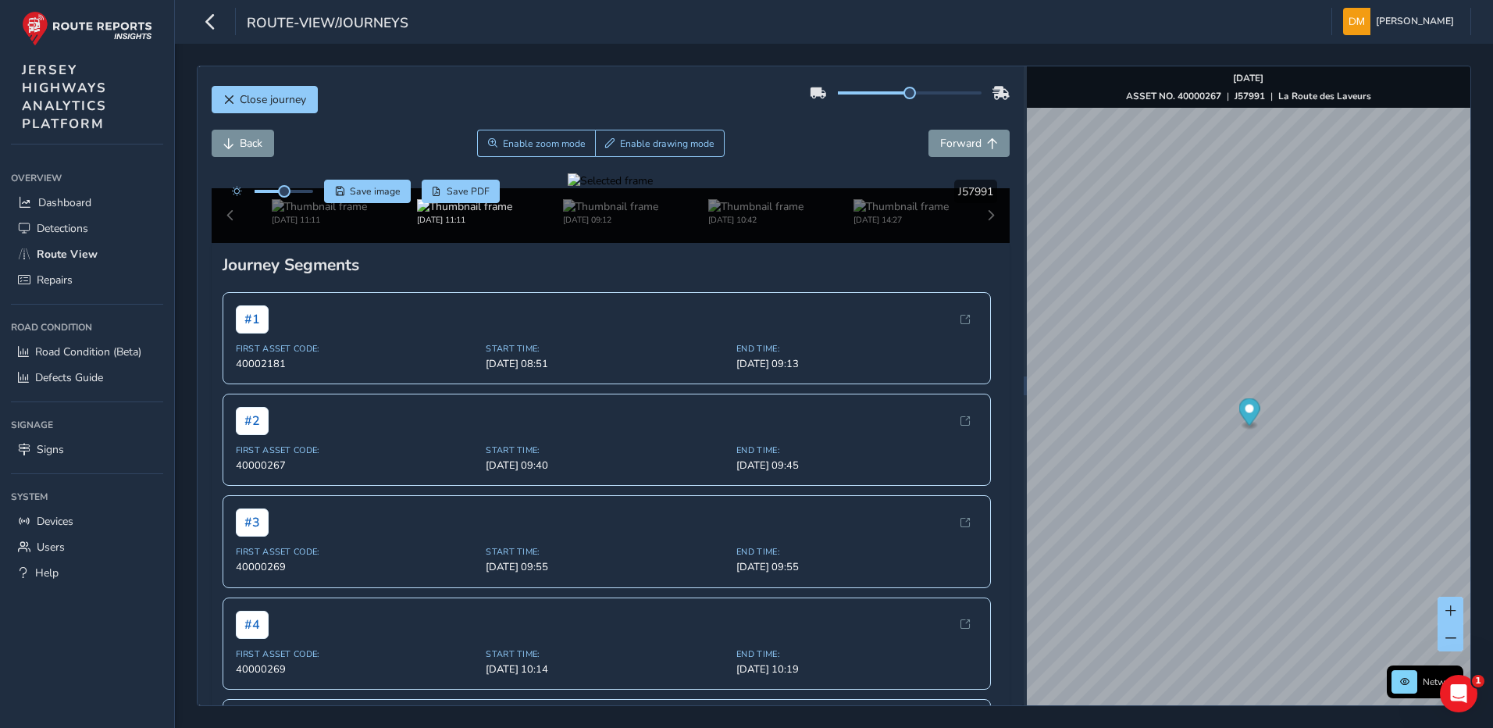
click at [568, 188] on div at bounding box center [610, 180] width 85 height 15
click at [551, 437] on img at bounding box center [1060, 315] width 2248 height 1265
click at [568, 188] on div at bounding box center [610, 180] width 85 height 15
click at [544, 439] on img at bounding box center [1073, 312] width 2248 height 1265
